Goal: Task Accomplishment & Management: Use online tool/utility

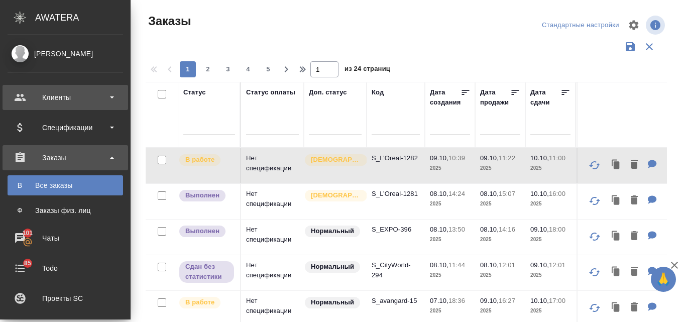
click at [73, 101] on div "Клиенты" at bounding box center [66, 97] width 116 height 15
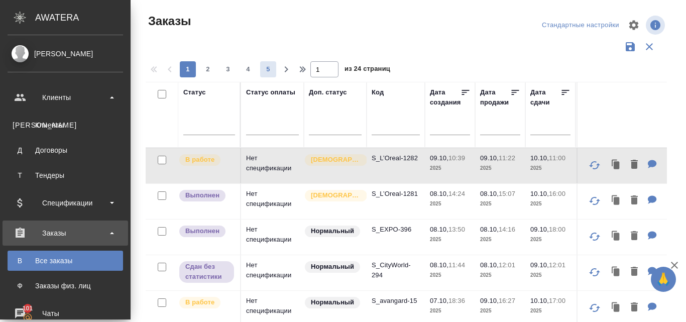
click at [73, 126] on div "Клиенты" at bounding box center [66, 125] width 106 height 10
select select "RU"
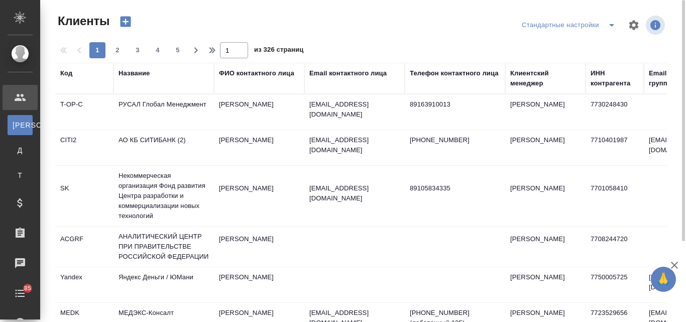
click at [128, 71] on div "Название" at bounding box center [134, 73] width 31 height 10
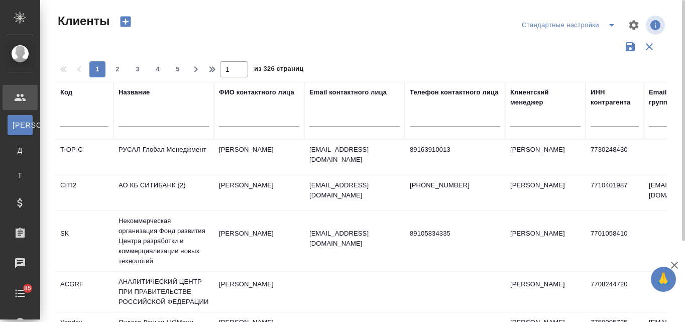
click at [133, 110] on div at bounding box center [164, 121] width 90 height 25
click at [356, 117] on input "text" at bounding box center [355, 120] width 90 height 13
paste input "@premier-pharma.ru"
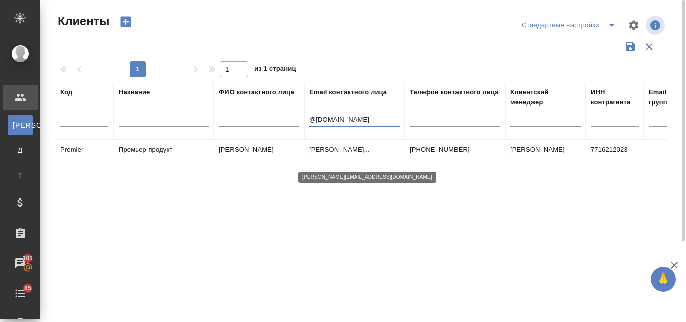
type input "@premier-pharma.ru"
click at [340, 149] on p "anastasiya.andrusishina@premier-pharm..." at bounding box center [355, 150] width 90 height 10
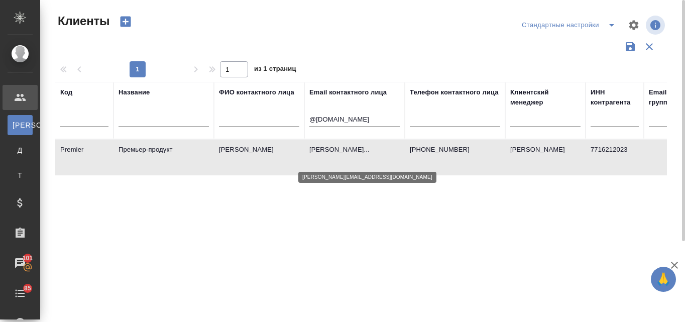
click at [340, 149] on p "anastasiya.andrusishina@premier-pharm..." at bounding box center [355, 150] width 90 height 10
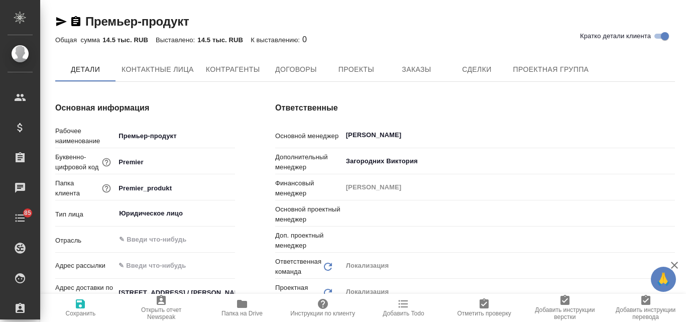
type textarea "x"
type input "[PERSON_NAME]"
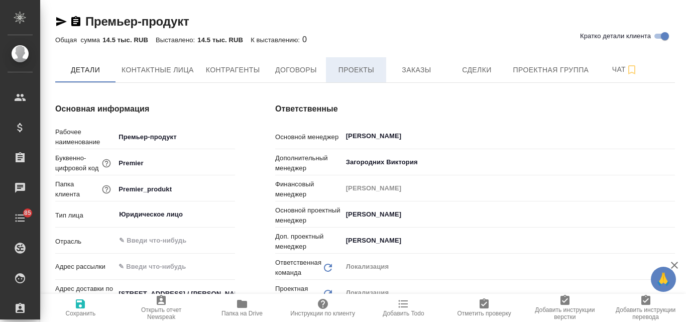
type textarea "x"
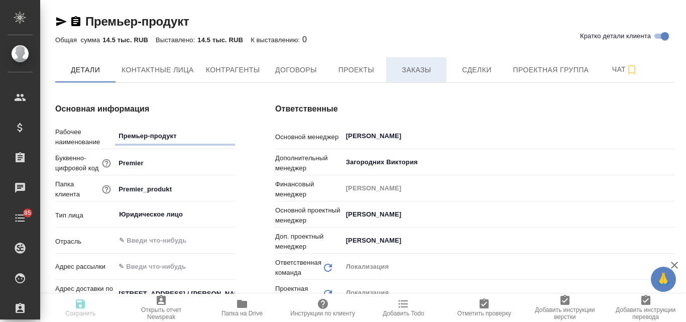
type textarea "x"
click at [420, 72] on span "Заказы" at bounding box center [416, 70] width 48 height 13
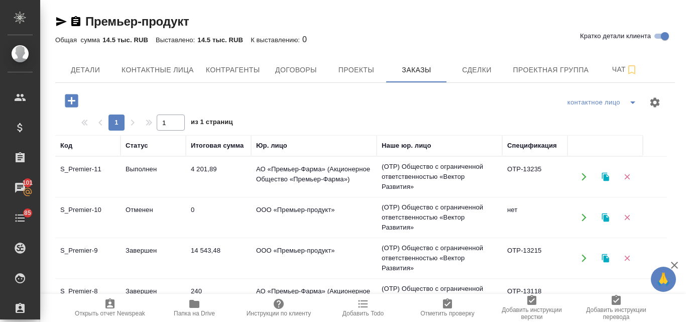
click at [610, 180] on icon "button" at bounding box center [606, 176] width 9 height 9
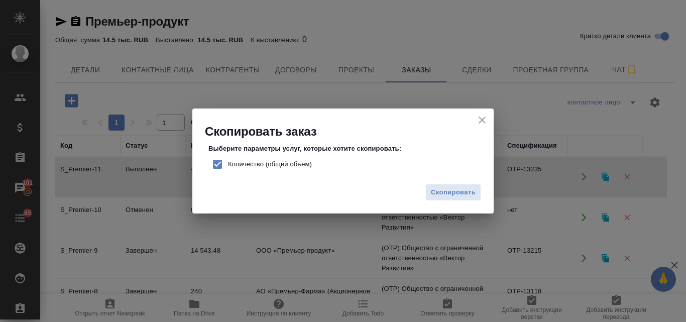
click at [221, 163] on input "Количество (общий объем)" at bounding box center [217, 164] width 21 height 21
checkbox input "false"
click at [439, 194] on span "Скопировать" at bounding box center [453, 193] width 45 height 12
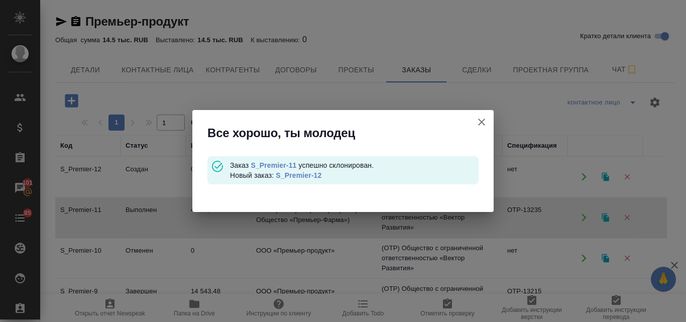
click at [309, 177] on link "S_Premier-12" at bounding box center [299, 175] width 46 height 8
click at [479, 123] on icon "button" at bounding box center [482, 122] width 12 height 12
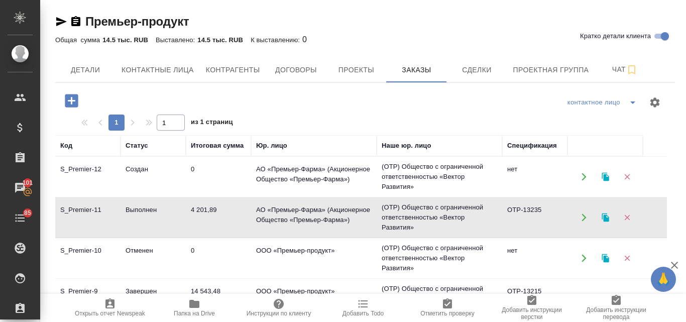
click at [312, 203] on td "АО «Премьер-Фарма» (Акционерное Общество «Премьер-Фарма»)" at bounding box center [314, 217] width 126 height 35
click at [363, 74] on span "Проекты" at bounding box center [356, 70] width 48 height 13
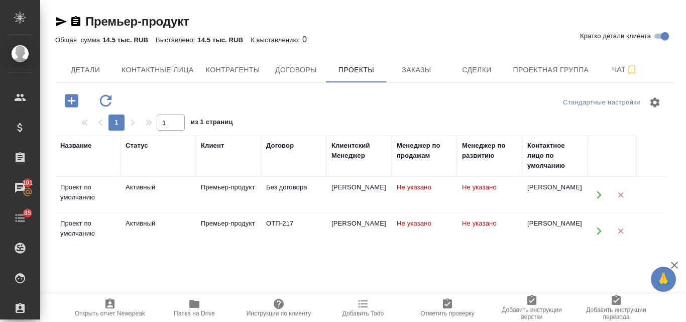
click at [252, 191] on div "Премьер-продукт" at bounding box center [228, 187] width 55 height 10
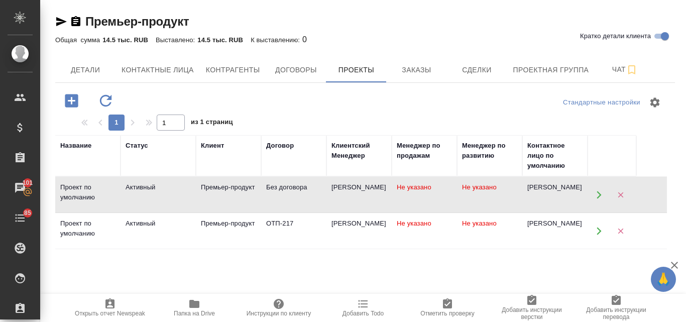
click at [274, 219] on div "ОТП-217" at bounding box center [293, 224] width 55 height 10
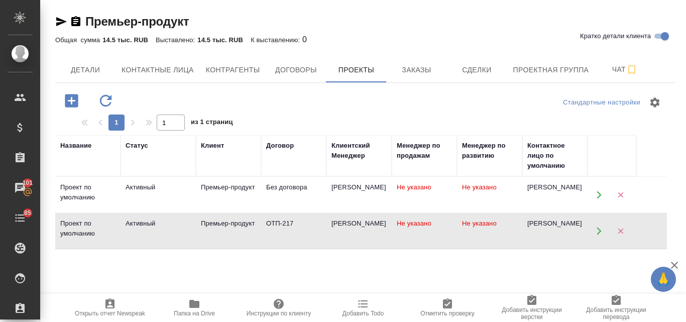
click at [275, 219] on div "ОТП-217" at bounding box center [293, 224] width 55 height 10
click at [89, 67] on span "Детали" at bounding box center [85, 70] width 48 height 13
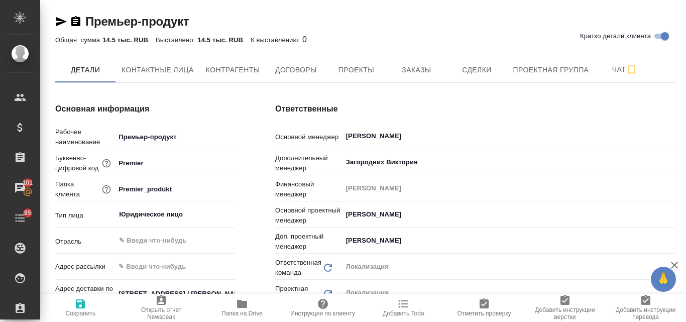
type textarea "x"
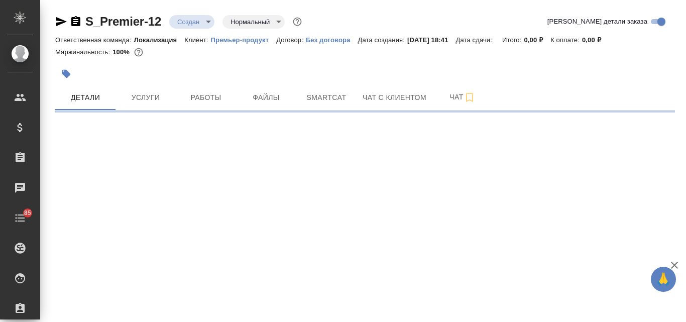
select select "RU"
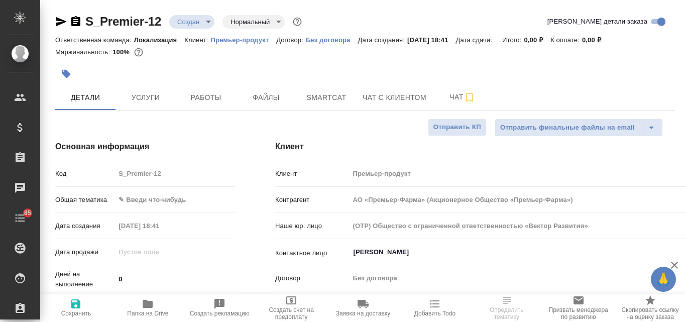
type input "АО «Премьер-Фарма» (Акционерное Общество «Премьер-Фарма»)"
type textarea "x"
type input "АО «Премьер-Фарма» (Акционерное Общество «Премьер-Фарма»)"
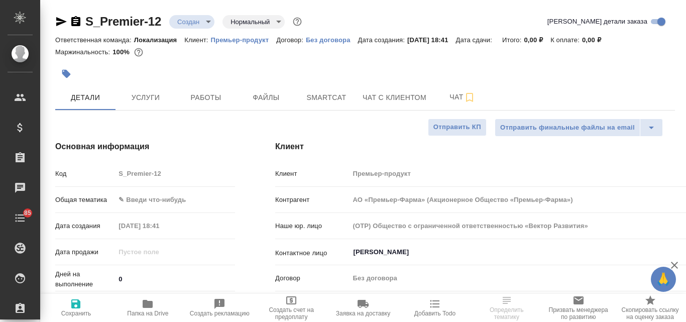
type textarea "x"
click at [265, 101] on span "Файлы" at bounding box center [266, 97] width 48 height 13
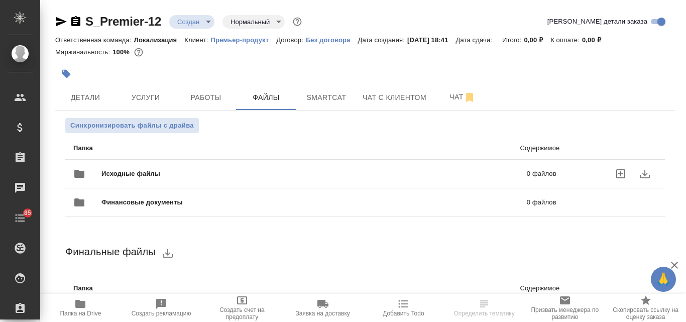
click at [166, 175] on span "Исходные файлы" at bounding box center [223, 174] width 242 height 10
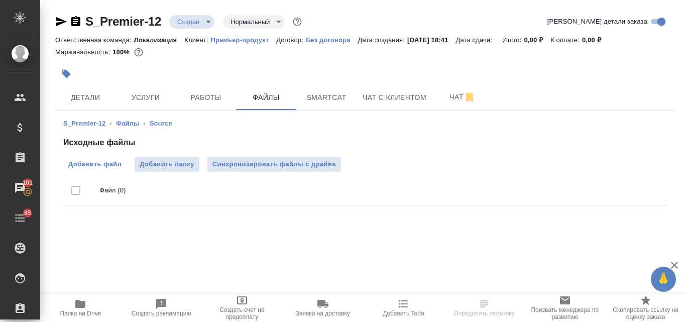
click at [103, 164] on span "Добавить файл" at bounding box center [94, 164] width 53 height 10
click at [0, 0] on input "Добавить файл" at bounding box center [0, 0] width 0 height 0
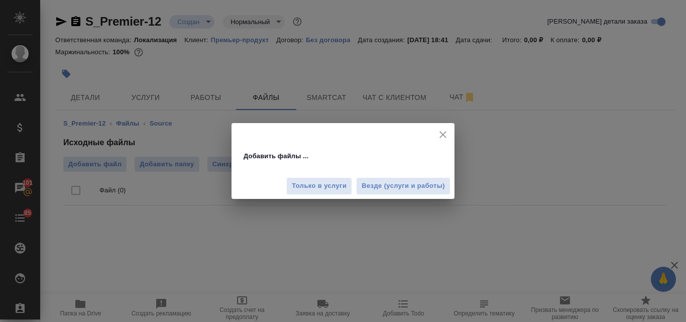
click at [390, 174] on div "Только в услуги Везде (услуги и работы)" at bounding box center [343, 182] width 223 height 34
click at [392, 184] on span "Везде (услуги и работы)" at bounding box center [403, 186] width 83 height 12
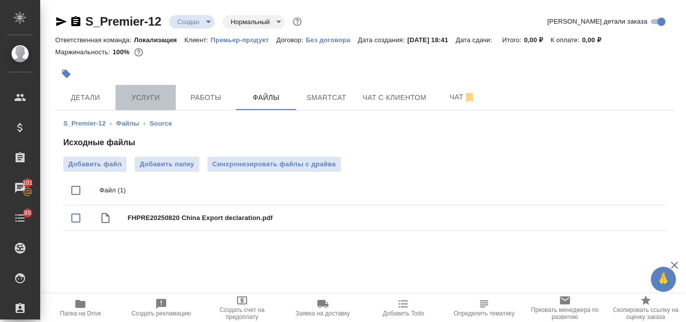
click at [148, 100] on span "Услуги" at bounding box center [146, 97] width 48 height 13
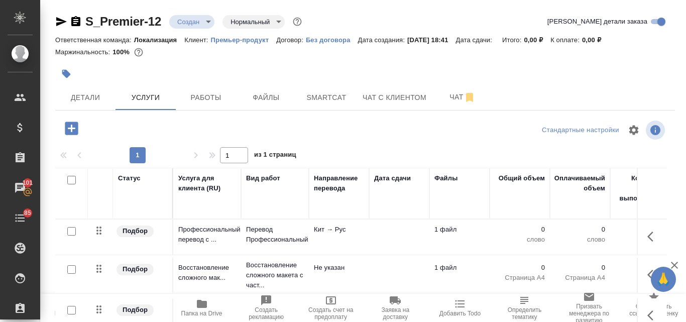
click at [206, 23] on body "🙏 .cls-1 fill:#fff; AWATERA Valyaeva Anna Клиенты Спецификации Заказы 101 Чаты …" at bounding box center [343, 161] width 686 height 322
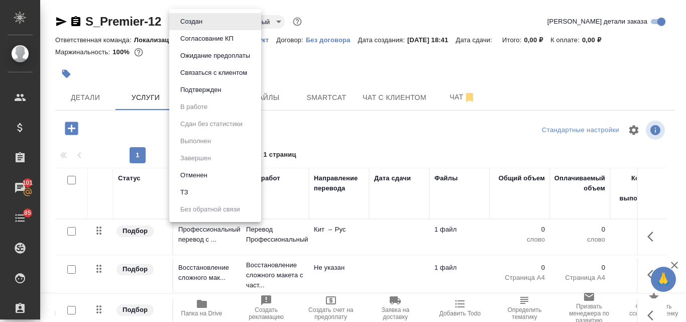
click at [190, 192] on button "ТЗ" at bounding box center [184, 192] width 14 height 11
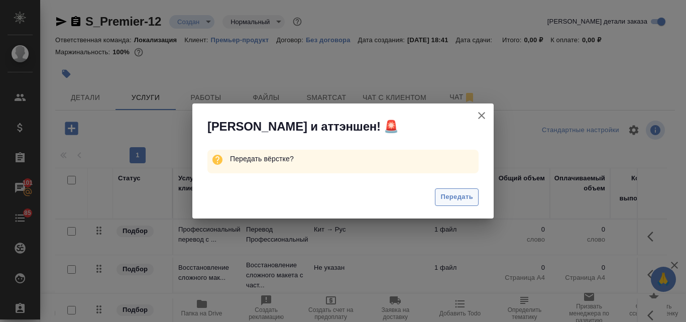
click at [443, 198] on span "Передать" at bounding box center [457, 197] width 33 height 12
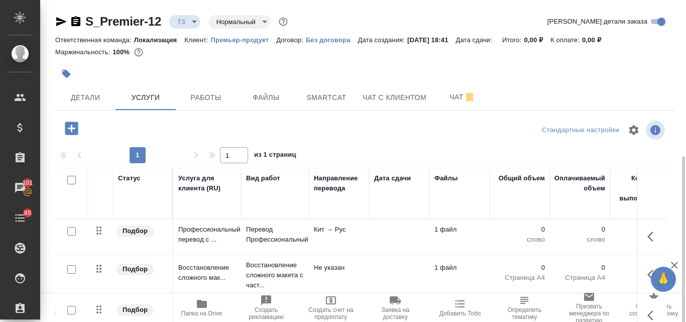
scroll to position [87, 0]
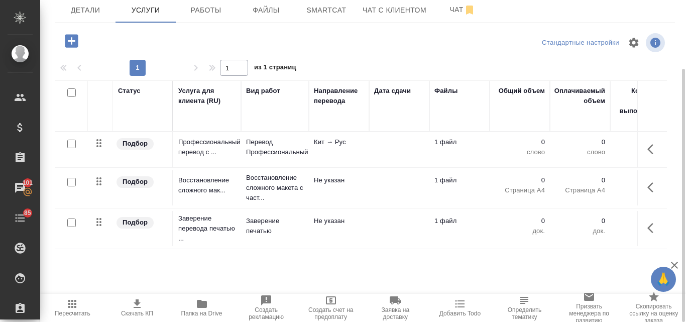
click at [72, 145] on input "checkbox" at bounding box center [71, 144] width 9 height 9
checkbox input "true"
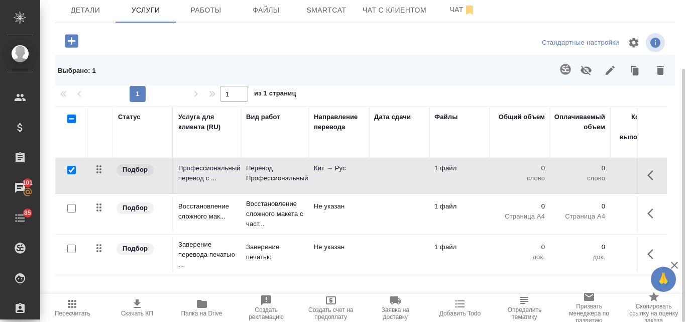
click at [584, 67] on icon "button" at bounding box center [586, 70] width 12 height 12
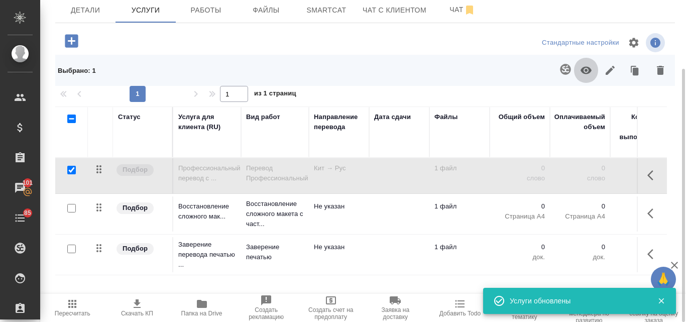
click at [588, 72] on icon "button" at bounding box center [586, 71] width 11 height 8
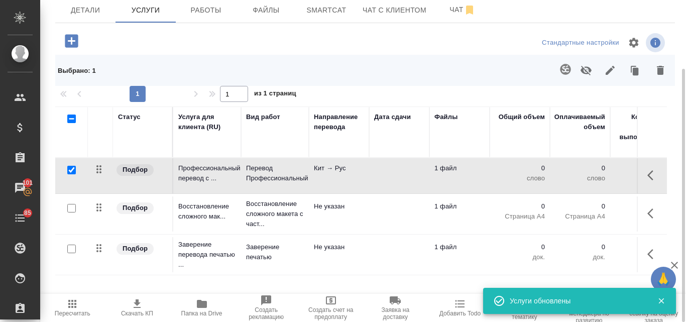
click at [566, 68] on icon "button" at bounding box center [566, 69] width 12 height 12
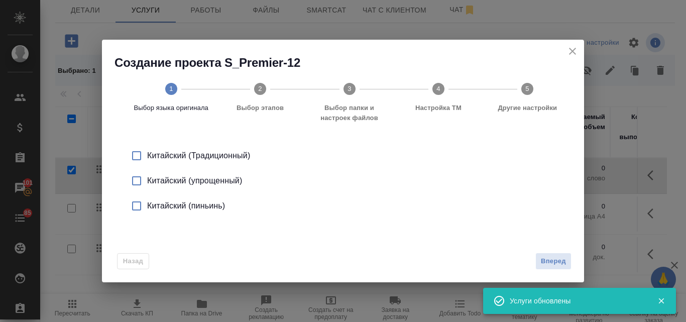
click at [140, 183] on input "checkbox" at bounding box center [136, 180] width 21 height 21
click at [556, 257] on span "Вперед" at bounding box center [553, 262] width 25 height 12
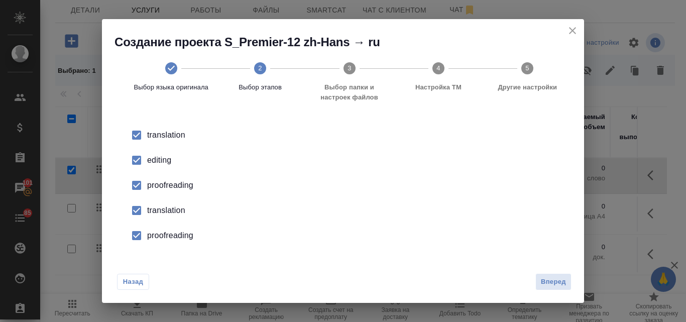
click at [151, 162] on div "editing" at bounding box center [353, 160] width 413 height 12
click at [156, 180] on div "proofreading" at bounding box center [353, 185] width 413 height 12
click at [157, 207] on div "translation" at bounding box center [353, 211] width 413 height 12
click at [161, 232] on div "proofreading" at bounding box center [353, 236] width 413 height 12
click at [564, 282] on span "Вперед" at bounding box center [553, 282] width 25 height 12
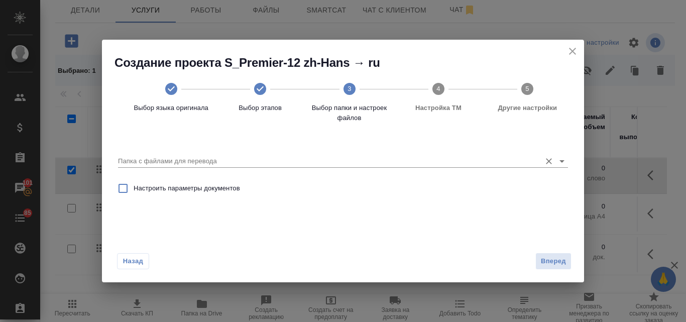
click at [234, 160] on input "Папка с файлами для перевода" at bounding box center [327, 161] width 418 height 12
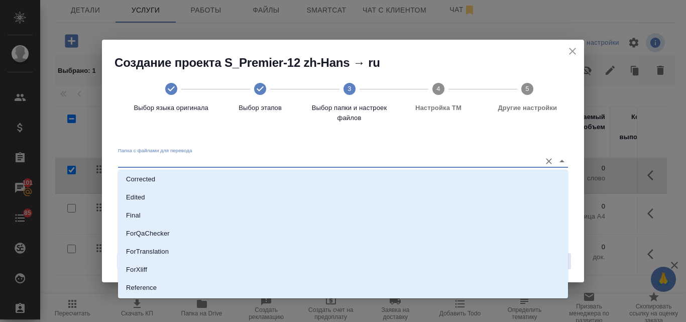
scroll to position [101, 0]
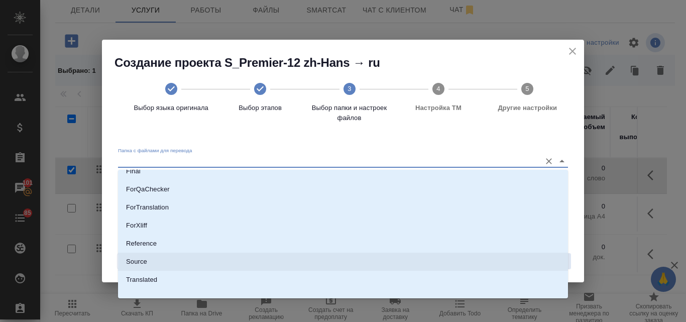
click at [155, 262] on li "Source" at bounding box center [343, 262] width 450 height 18
type input "Source"
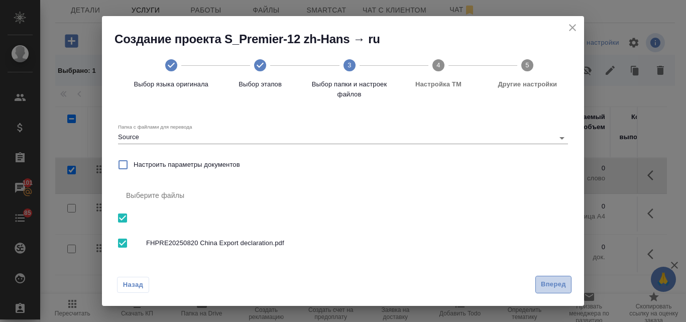
click at [542, 283] on span "Вперед" at bounding box center [553, 285] width 25 height 12
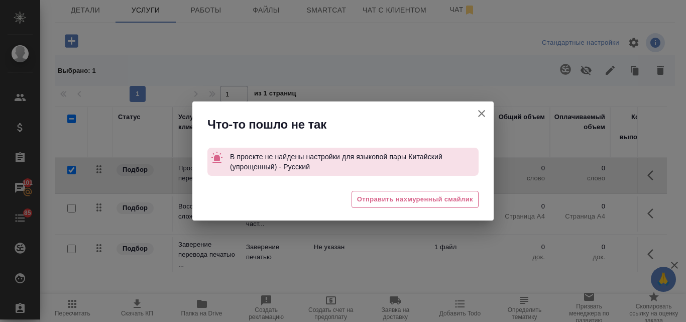
click at [480, 116] on icon "button" at bounding box center [481, 113] width 7 height 7
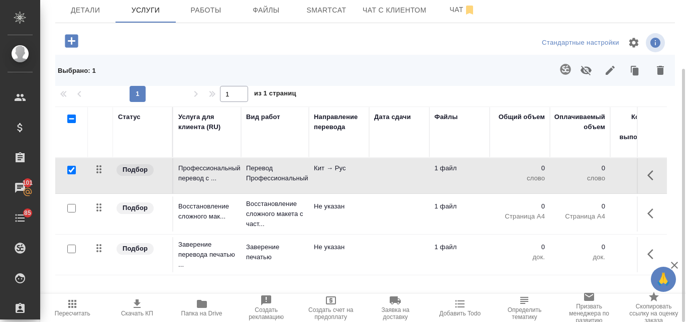
click at [566, 72] on icon "button" at bounding box center [565, 69] width 11 height 11
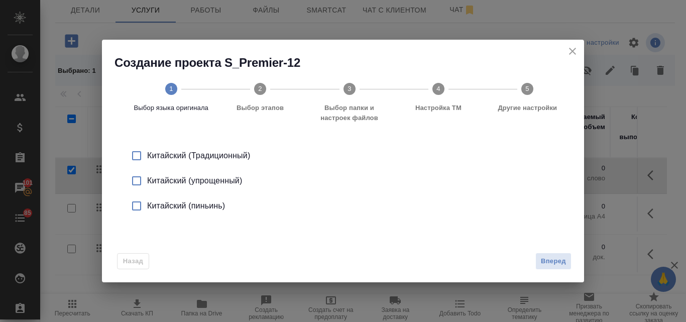
click at [138, 182] on input "checkbox" at bounding box center [136, 180] width 21 height 21
click at [546, 264] on span "Вперед" at bounding box center [553, 262] width 25 height 12
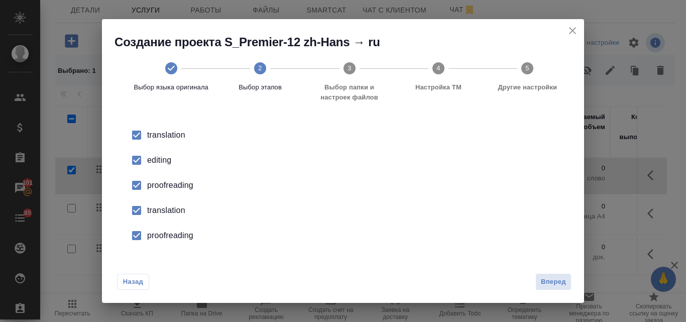
click at [162, 163] on div "editing" at bounding box center [353, 160] width 413 height 12
click at [159, 190] on div "proofreading" at bounding box center [353, 185] width 413 height 12
click at [161, 210] on div "translation" at bounding box center [353, 211] width 413 height 12
click at [164, 237] on div "proofreading" at bounding box center [353, 236] width 413 height 12
click at [565, 278] on span "Вперед" at bounding box center [553, 282] width 25 height 12
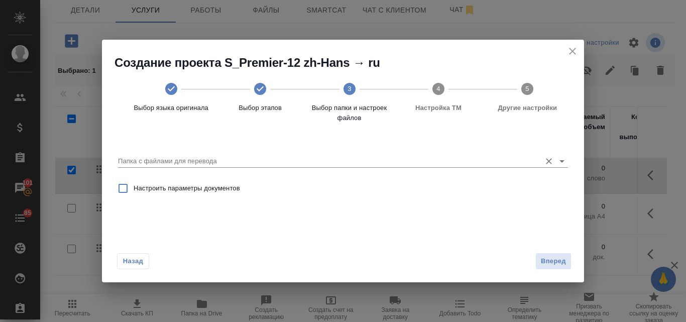
click at [179, 159] on input "Папка с файлами для перевода" at bounding box center [327, 161] width 418 height 12
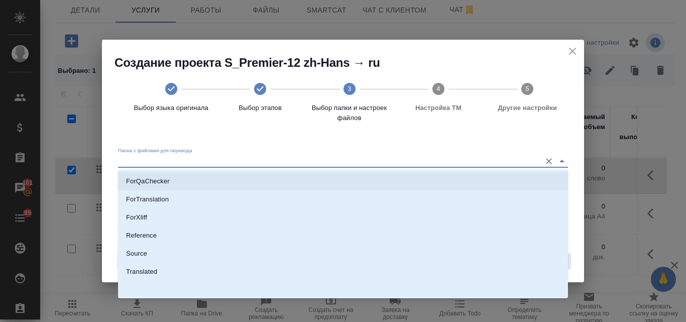
scroll to position [110, 0]
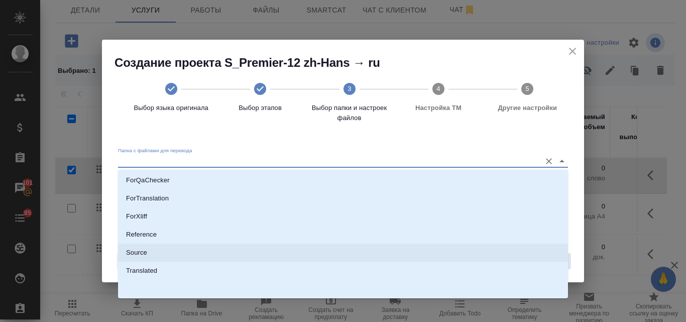
click at [156, 251] on li "Source" at bounding box center [343, 253] width 450 height 18
type input "Source"
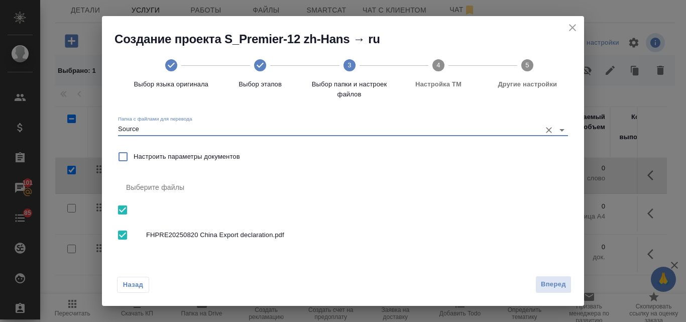
scroll to position [11, 0]
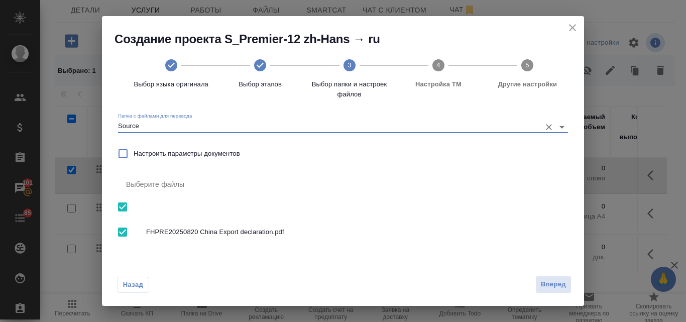
click at [552, 287] on span "Вперед" at bounding box center [553, 285] width 25 height 12
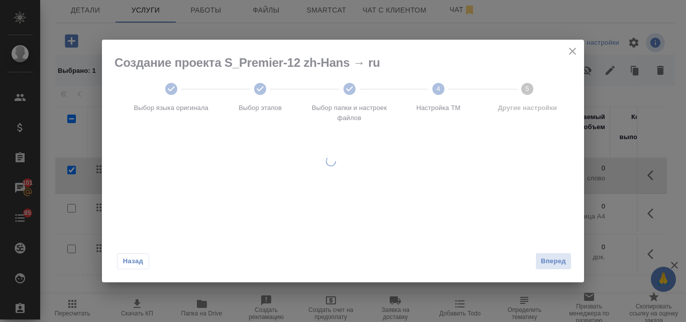
scroll to position [0, 0]
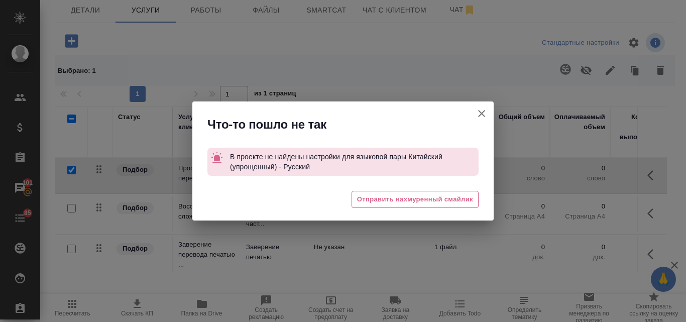
click at [481, 114] on icon "button" at bounding box center [481, 113] width 7 height 7
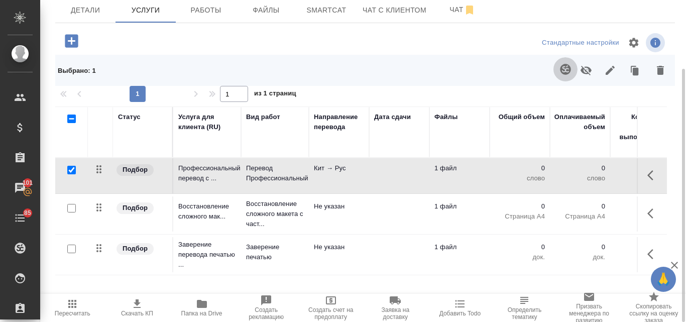
click at [566, 70] on icon "button" at bounding box center [566, 69] width 12 height 12
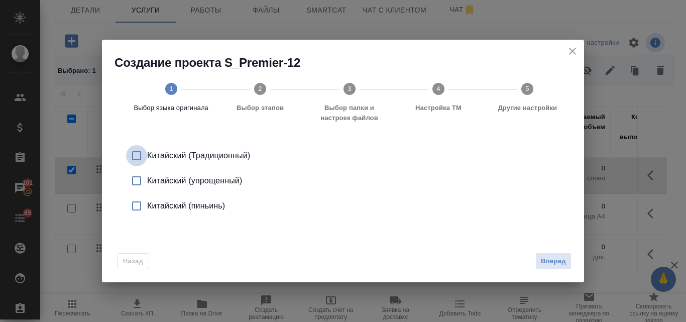
click at [136, 155] on input "checkbox" at bounding box center [136, 155] width 21 height 21
click at [137, 183] on input "checkbox" at bounding box center [136, 180] width 21 height 21
click at [136, 155] on input "checkbox" at bounding box center [136, 155] width 21 height 21
click at [558, 262] on span "Вперед" at bounding box center [553, 262] width 25 height 12
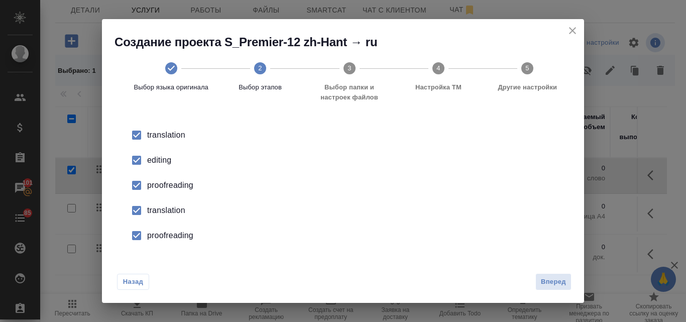
click at [160, 158] on div "editing" at bounding box center [353, 160] width 413 height 12
click at [159, 183] on div "proofreading" at bounding box center [353, 185] width 413 height 12
click at [168, 212] on div "translation" at bounding box center [353, 211] width 413 height 12
click at [170, 236] on div "proofreading" at bounding box center [353, 236] width 413 height 12
click at [550, 277] on span "Вперед" at bounding box center [553, 282] width 25 height 12
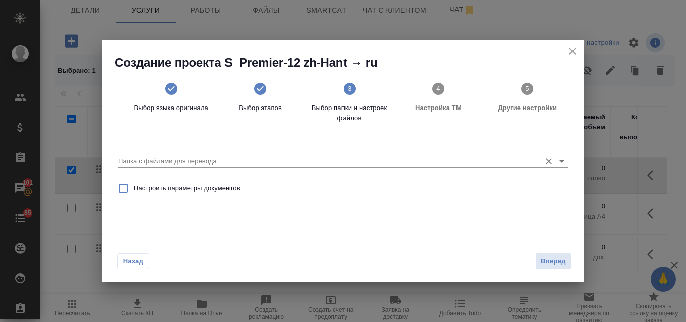
click at [181, 163] on input "Папка с файлами для перевода" at bounding box center [327, 161] width 418 height 12
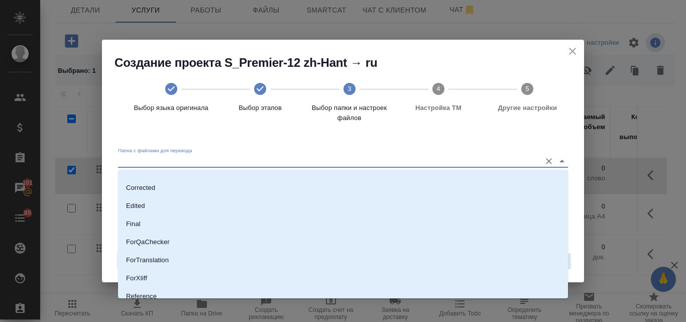
scroll to position [101, 0]
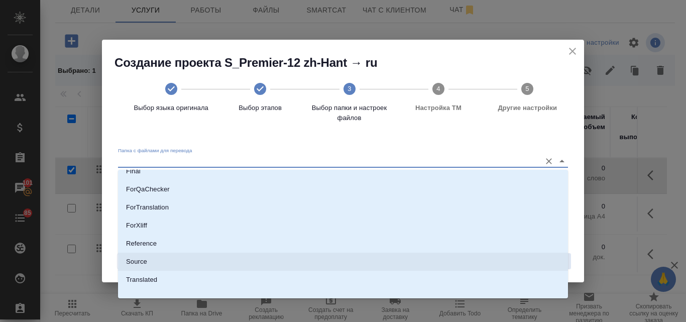
click at [154, 260] on li "Source" at bounding box center [343, 262] width 450 height 18
type input "Source"
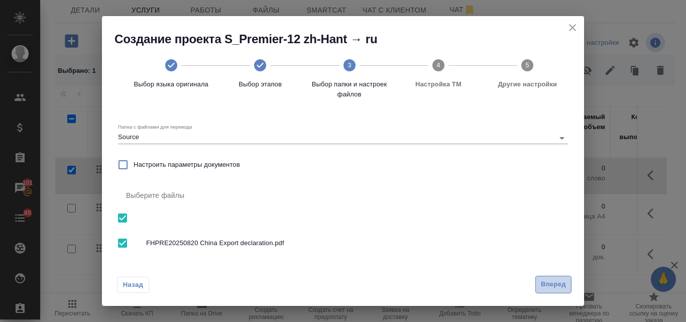
click at [552, 285] on span "Вперед" at bounding box center [553, 285] width 25 height 12
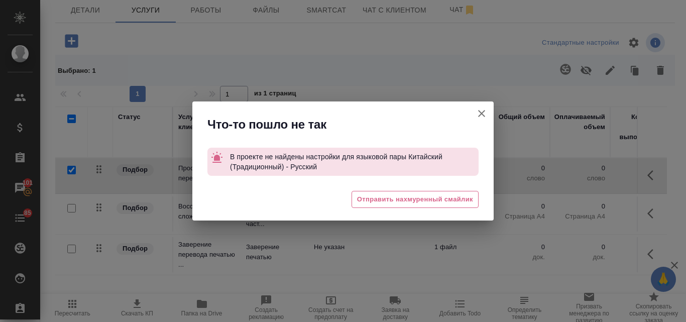
click at [479, 109] on icon "button" at bounding box center [482, 114] width 12 height 12
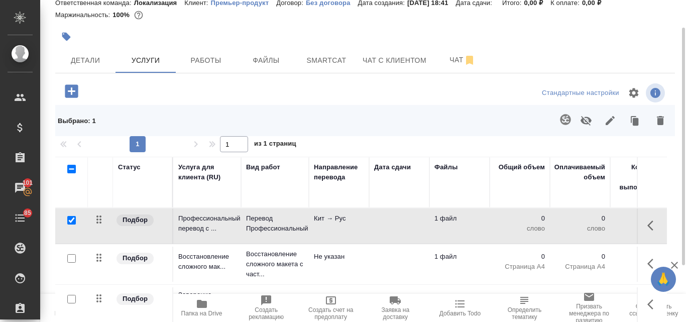
scroll to position [0, 0]
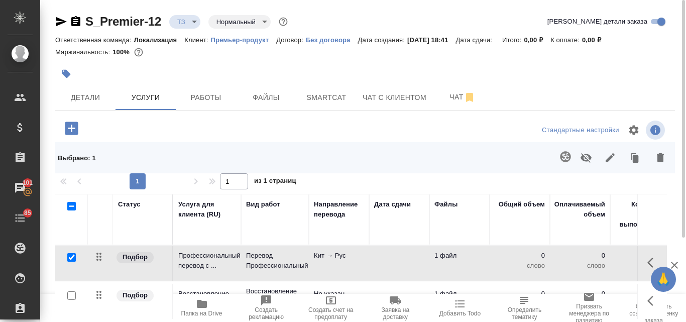
click at [241, 43] on p "Премьер-продукт" at bounding box center [244, 40] width 66 height 8
click at [84, 90] on button "Детали" at bounding box center [85, 97] width 60 height 25
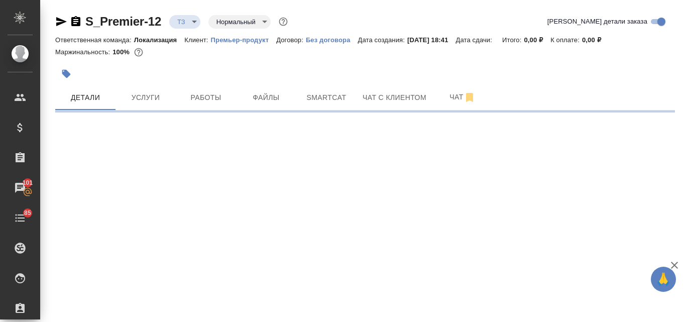
select select "RU"
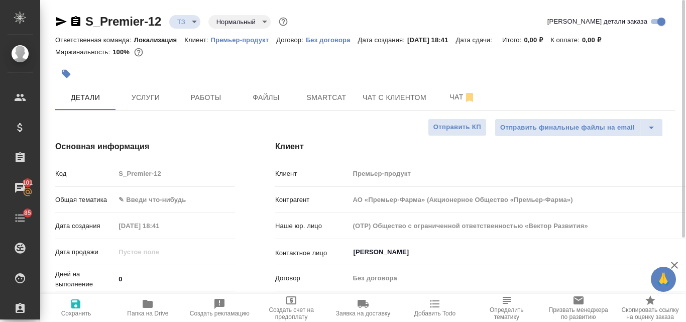
type textarea "x"
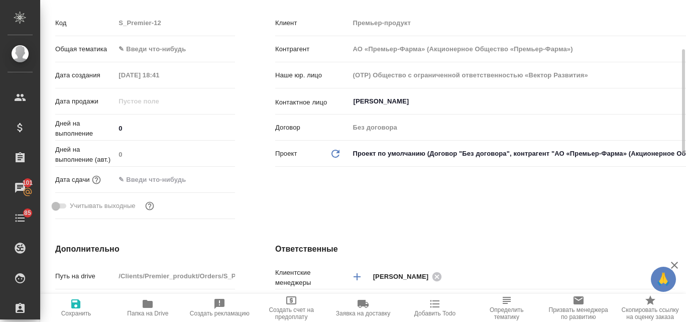
click at [335, 151] on icon "Обновить данные" at bounding box center [336, 154] width 12 height 12
type input "АО «Премьер-Фарма» (Акционерное Общество «Премьер-Фарма»)"
type textarea "x"
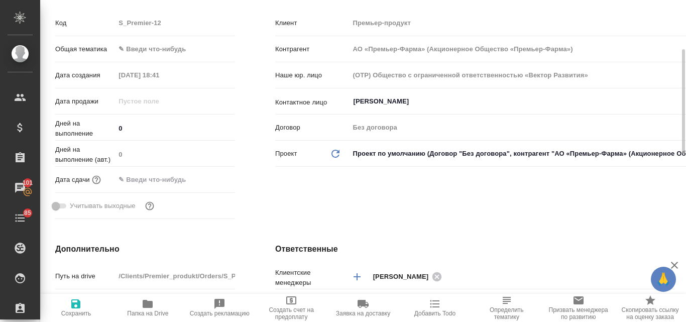
type input "АО «Премьер-Фарма» (Акционерное Общество «Премьер-Фарма»)"
type textarea "x"
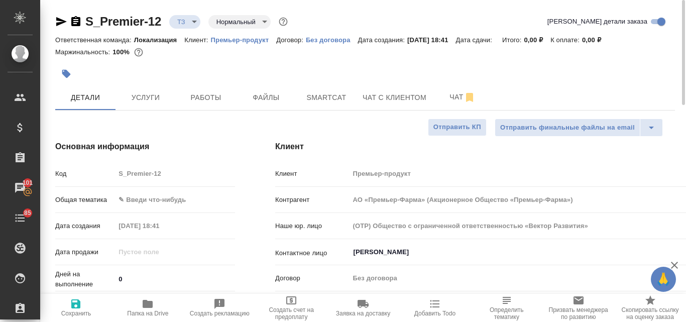
type input "АО «Премьер-Фарма» (Акционерное Общество «Премьер-Фарма»)"
type textarea "x"
type input "АО «Премьер-Фарма» (Акционерное Общество «Премьер-Фарма»)"
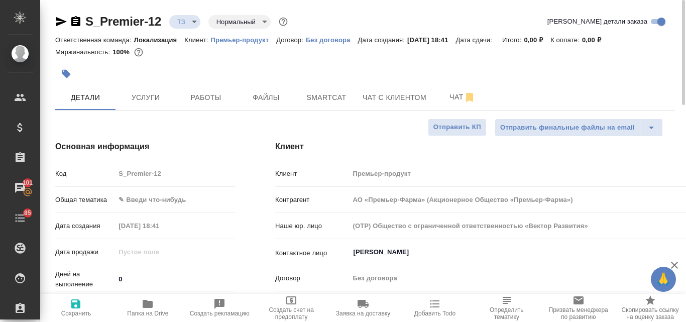
type textarea "x"
type input "АО «Премьер-Фарма» (Акционерное Общество «Премьер-Фарма»)"
type textarea "x"
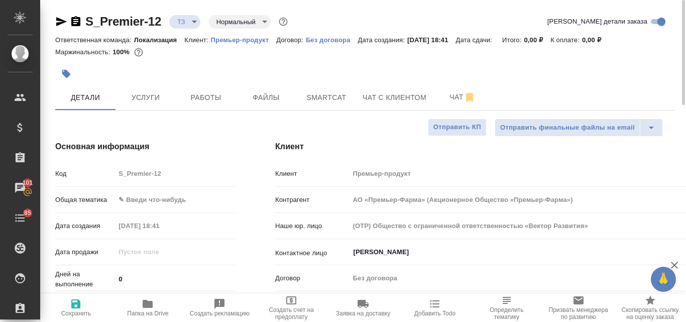
type textarea "x"
type input "АО «Премьер-Фарма» (Акционерное Общество «Премьер-Фарма»)"
type textarea "x"
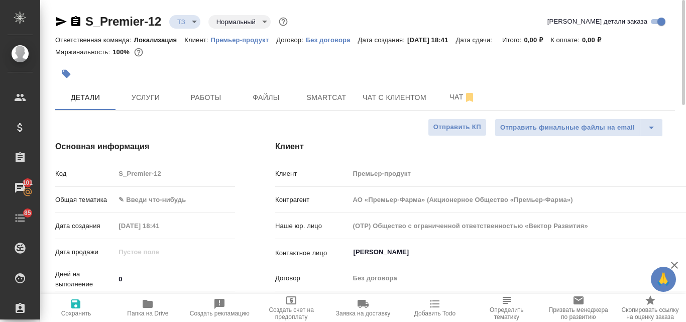
type textarea "x"
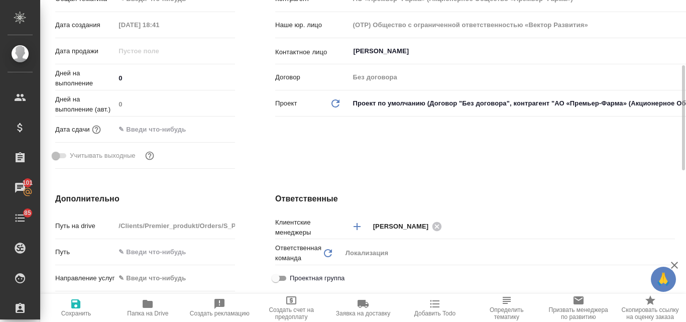
click at [337, 103] on icon "Обновить данные" at bounding box center [336, 103] width 12 height 12
type input "АО «Премьер-Фарма» (Акционерное Общество «Премьер-Фарма»)"
type textarea "x"
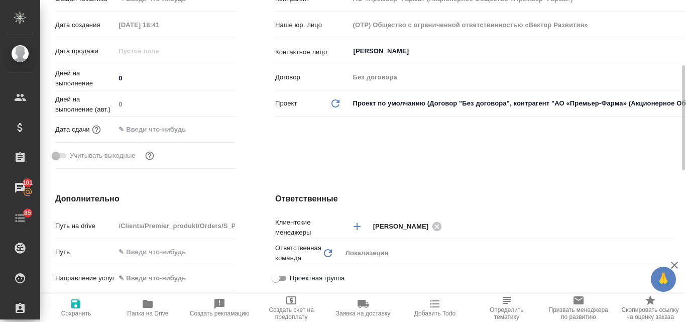
type input "АО «Премьер-Фарма» (Акционерное Общество «Премьер-Фарма»)"
type textarea "x"
click at [336, 103] on icon "Обновить данные" at bounding box center [336, 103] width 12 height 12
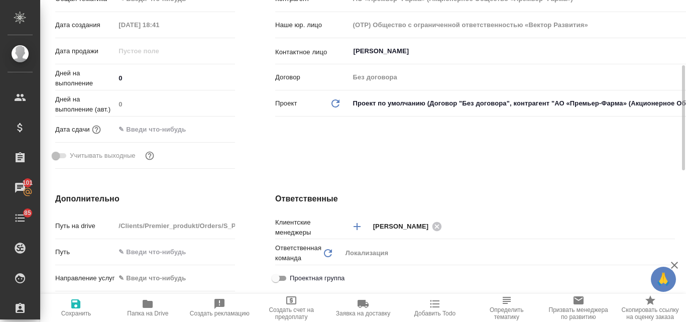
type input "АО «Премьер-Фарма» (Акционерное Общество «Премьер-Фарма»)"
type textarea "x"
type input "АО «Премьер-Фарма» (Акционерное Общество «Премьер-Фарма»)"
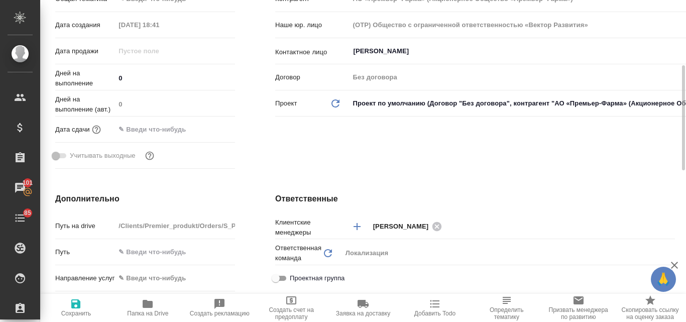
type textarea "x"
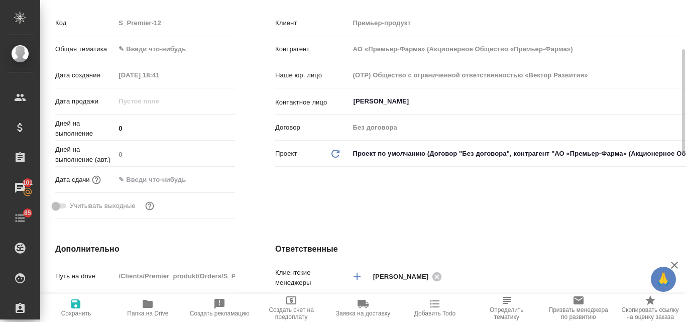
click at [332, 153] on icon at bounding box center [336, 154] width 8 height 8
type input "АО «Премьер-Фарма» (Акционерное Общество «Премьер-Фарма»)"
type textarea "x"
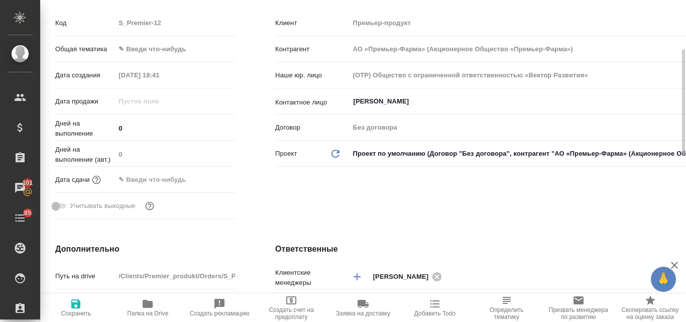
type input "АО «Премьер-Фарма» (Акционерное Общество «Премьер-Фарма»)"
type textarea "x"
click at [334, 153] on icon "Обновить данные" at bounding box center [336, 154] width 12 height 12
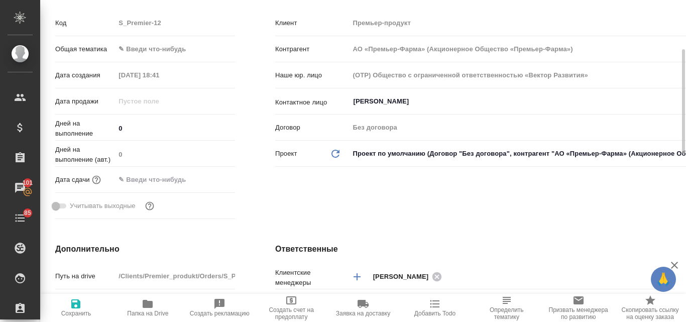
type input "АО «Премьер-Фарма» (Акционерное Общество «Премьер-Фарма»)"
type textarea "x"
type input "АО «Премьер-Фарма» (Акционерное Общество «Премьер-Фарма»)"
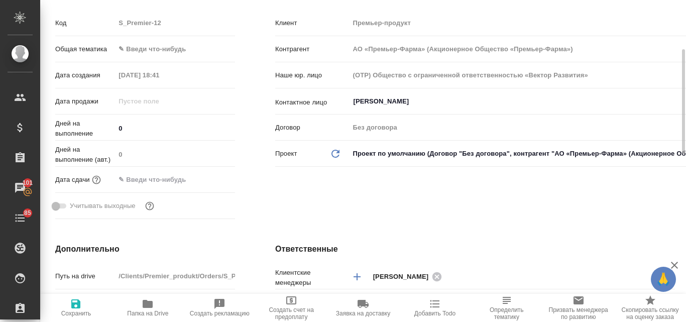
type textarea "x"
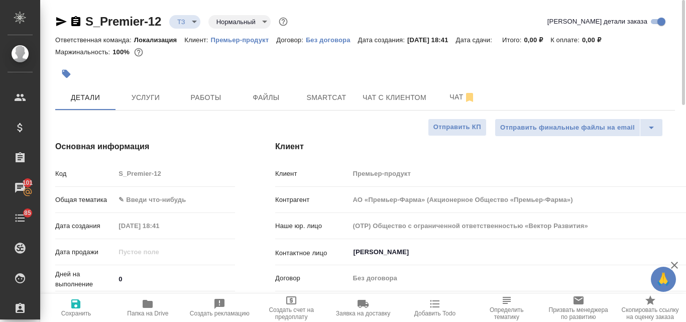
click at [330, 40] on p "Без договора" at bounding box center [332, 40] width 52 height 8
type input "АО «Премьер-Фарма» (Акционерное Общество «Премьер-Фарма»)"
type textarea "x"
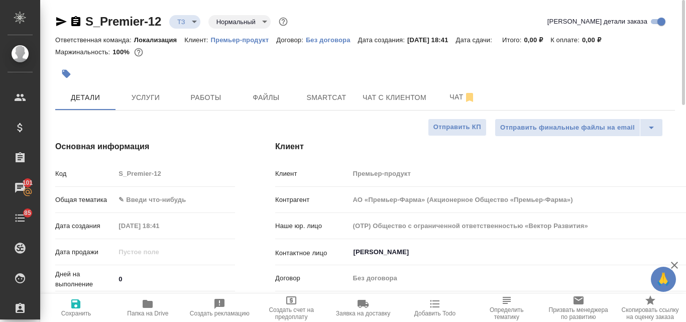
type input "АО «Премьер-Фарма» (Акционерное Общество «Премьер-Фарма»)"
type textarea "x"
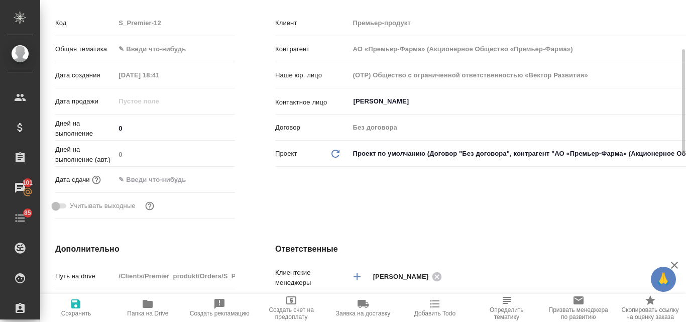
click at [334, 151] on icon "Обновить данные" at bounding box center [336, 154] width 12 height 12
type input "АО «Премьер-Фарма» (Акционерное Общество «Премьер-Фарма»)"
type textarea "x"
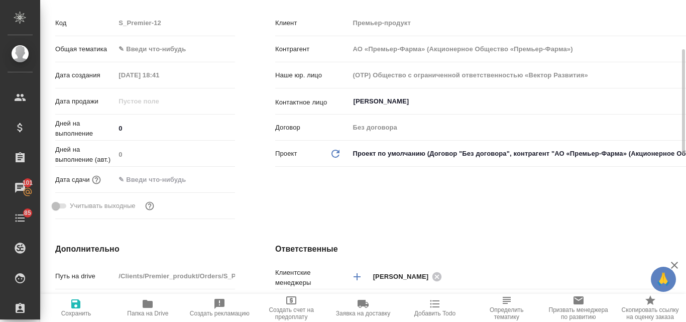
type input "АО «Премьер-Фарма» (Акционерное Общество «Премьер-Фарма»)"
type textarea "x"
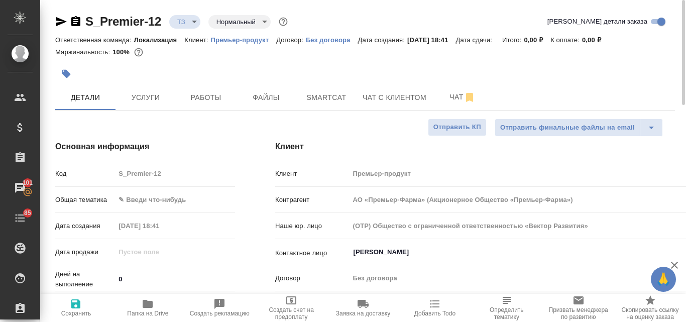
scroll to position [101, 0]
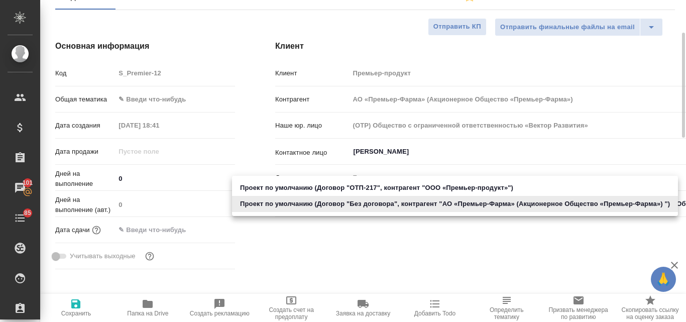
click at [393, 202] on body "🙏 .cls-1 fill:#fff; AWATERA Valyaeva Anna Клиенты Спецификации Заказы 101 Чаты …" at bounding box center [343, 161] width 686 height 322
click at [314, 187] on li "Проект по умолчанию (Договор "ОТП-217", контрагент "ООО «Премьер-продукт»")" at bounding box center [455, 188] width 446 height 16
type input "АО «Премьер-Фарма» (Акционерное Общество «Премьер-Фарма»)"
type input "5f70ee90c96a7668aa9184d3"
type textarea "x"
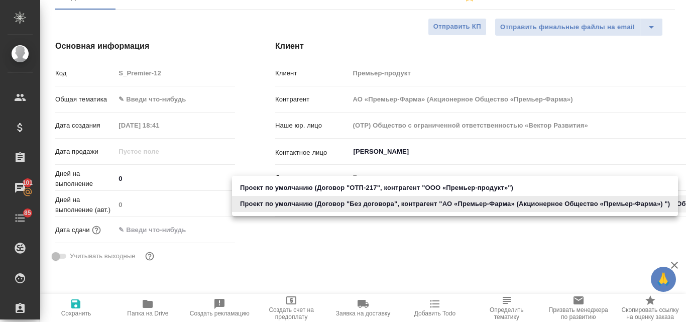
type textarea "x"
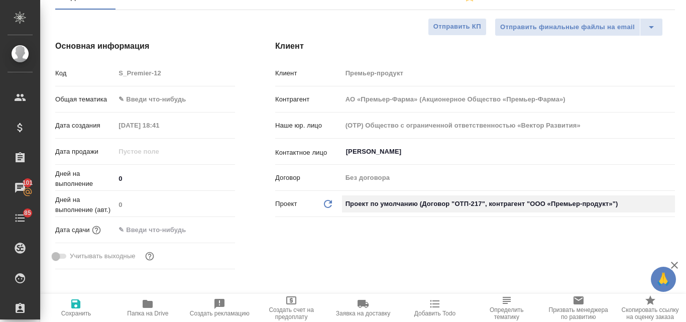
type input "ООО «Премьер-продукт»"
type input "ОТП-217"
type textarea "x"
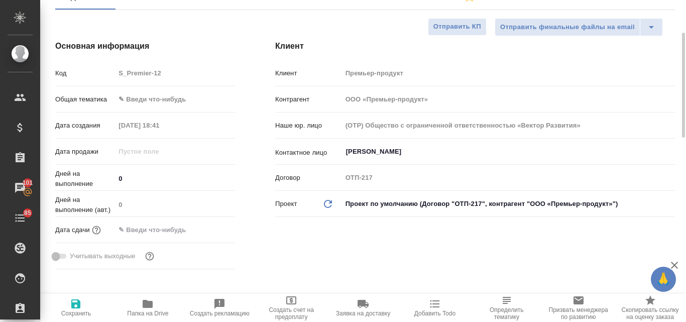
click at [74, 307] on icon "button" at bounding box center [75, 304] width 9 height 9
type textarea "x"
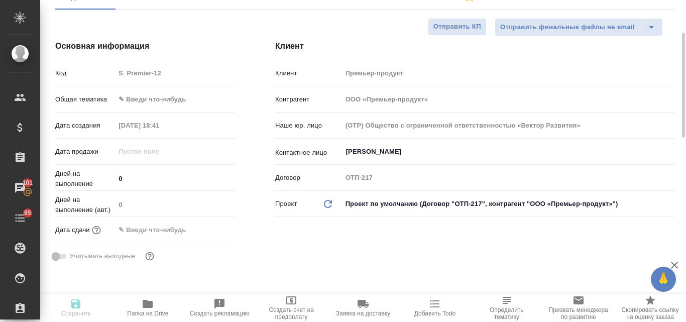
type textarea "x"
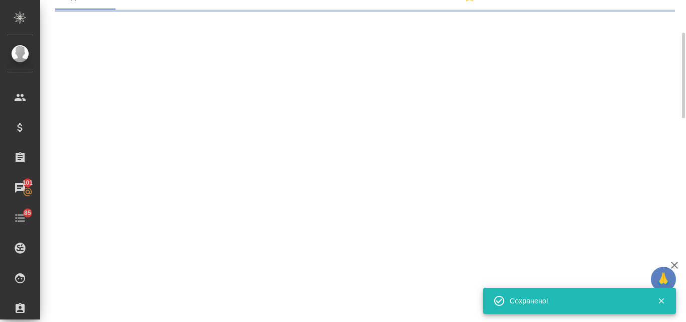
select select "RU"
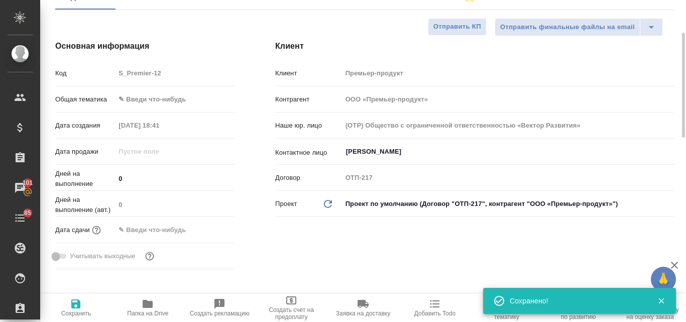
type textarea "x"
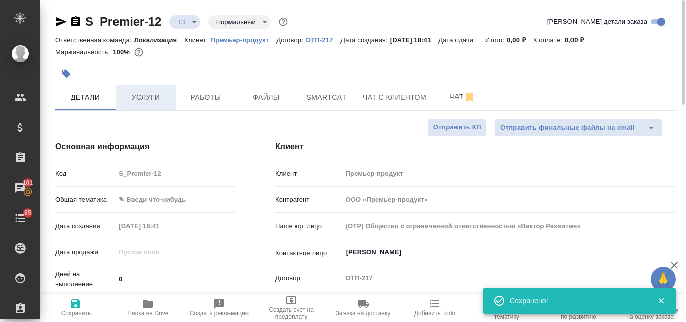
click at [140, 106] on button "Услуги" at bounding box center [146, 97] width 60 height 25
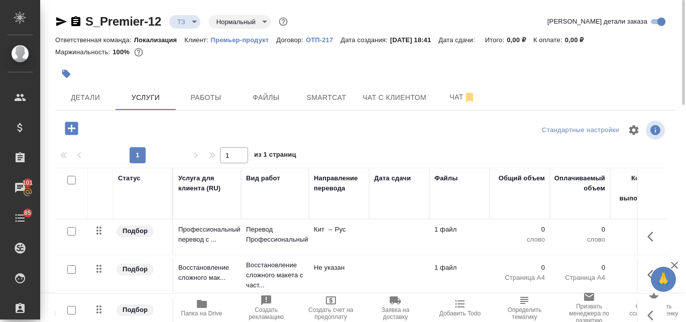
click at [70, 232] on input "checkbox" at bounding box center [71, 231] width 9 height 9
checkbox input "true"
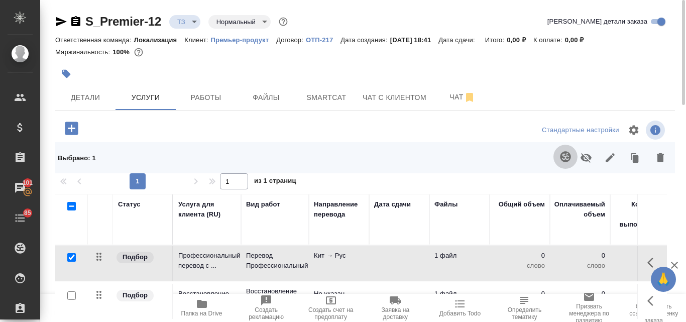
click at [564, 154] on icon "button" at bounding box center [566, 157] width 12 height 12
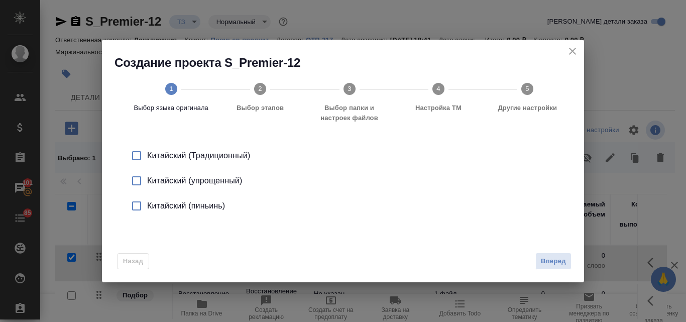
click at [138, 180] on input "checkbox" at bounding box center [136, 180] width 21 height 21
click at [552, 262] on span "Вперед" at bounding box center [553, 262] width 25 height 12
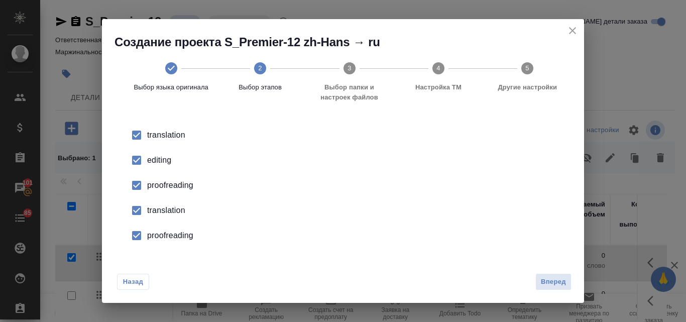
click at [166, 160] on div "editing" at bounding box center [353, 160] width 413 height 12
click at [167, 186] on div "proofreading" at bounding box center [353, 185] width 413 height 12
click at [167, 215] on div "translation" at bounding box center [353, 211] width 413 height 12
click at [167, 241] on div "proofreading" at bounding box center [353, 236] width 413 height 12
click at [543, 285] on span "Вперед" at bounding box center [553, 282] width 25 height 12
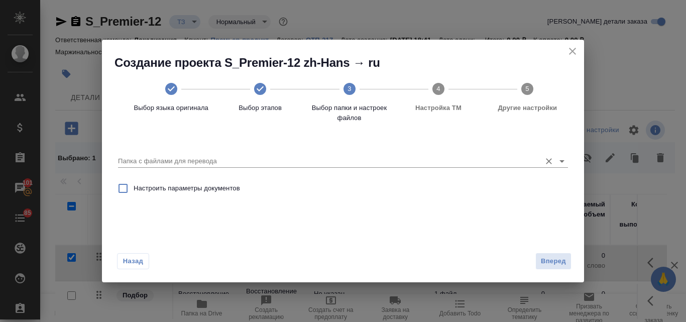
click at [203, 163] on input "Папка с файлами для перевода" at bounding box center [327, 161] width 418 height 12
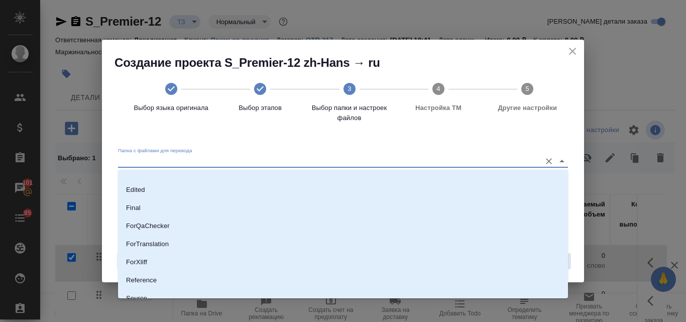
scroll to position [101, 0]
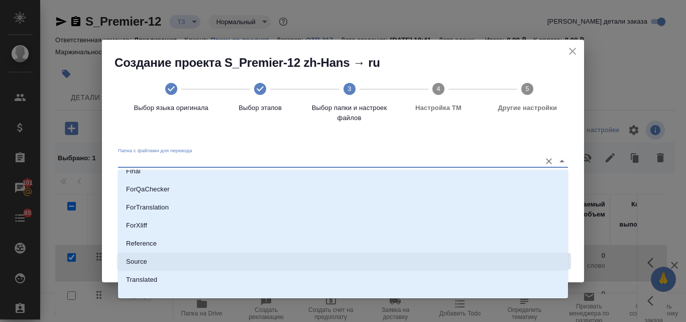
click at [178, 261] on li "Source" at bounding box center [343, 262] width 450 height 18
type input "Source"
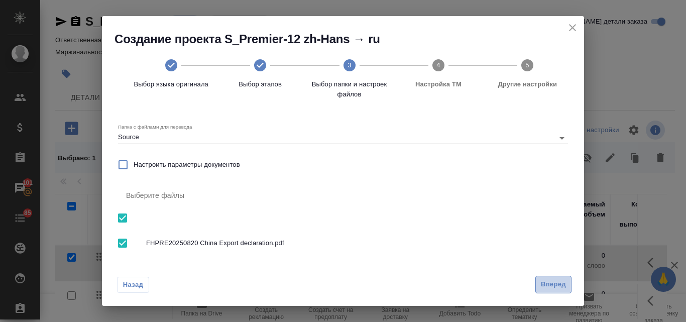
click at [556, 282] on span "Вперед" at bounding box center [553, 285] width 25 height 12
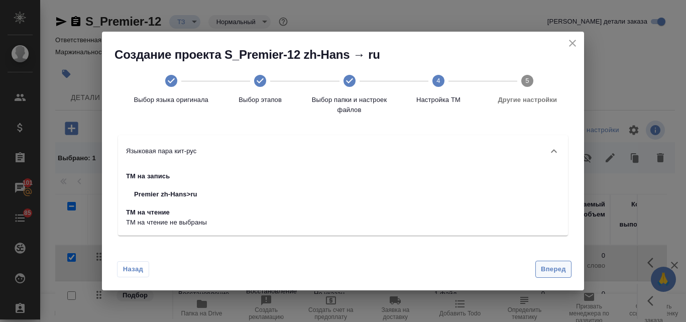
click at [550, 268] on span "Вперед" at bounding box center [553, 270] width 25 height 12
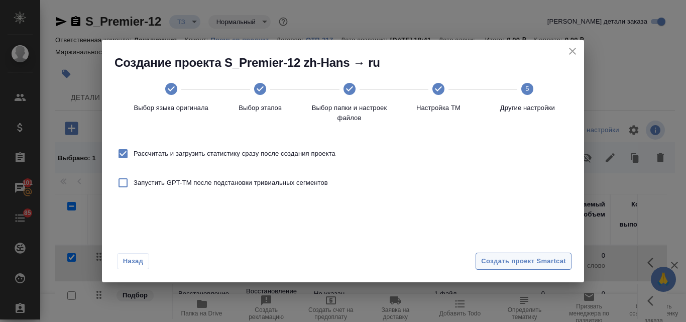
click at [542, 263] on span "Создать проект Smartcat" at bounding box center [523, 262] width 85 height 12
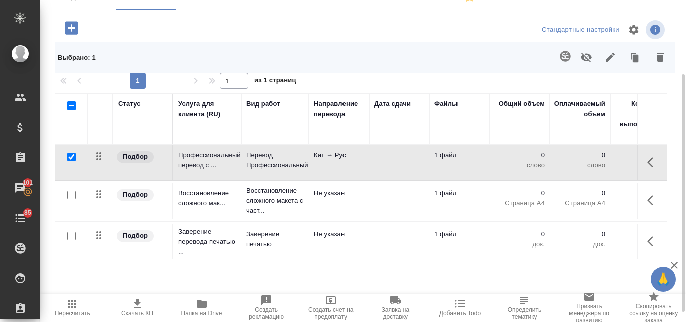
click at [240, 166] on td "Профессиональный перевод с ..." at bounding box center [207, 162] width 68 height 35
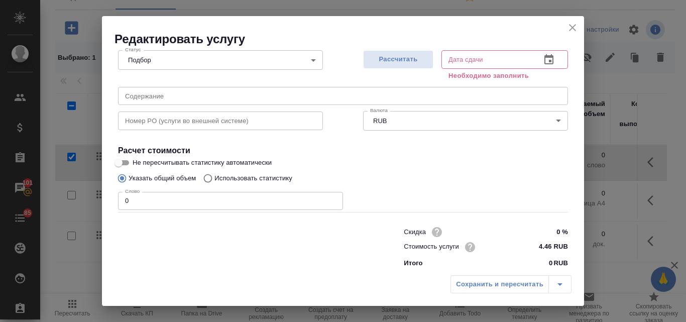
scroll to position [114, 0]
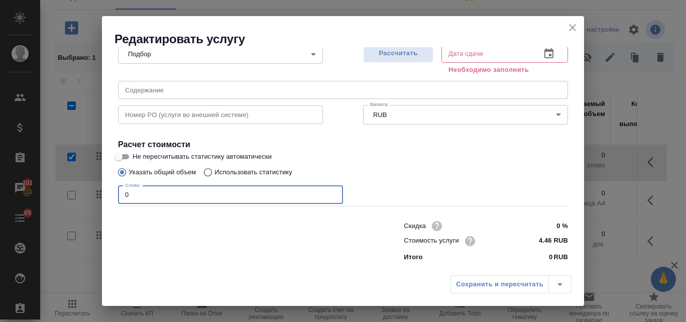
drag, startPoint x: 129, startPoint y: 190, endPoint x: 117, endPoint y: 191, distance: 12.1
click at [118, 191] on div "Вид работ Перевод Профессиональный Вид работ Название для клиента Профессиональ…" at bounding box center [343, 114] width 458 height 304
type input "257"
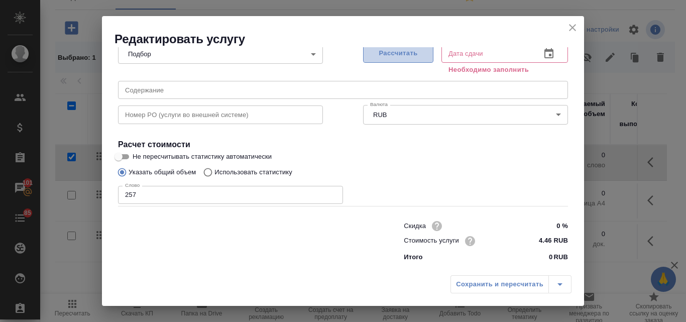
click at [384, 56] on span "Рассчитать" at bounding box center [398, 54] width 59 height 12
type input "10.10.2025 11:01"
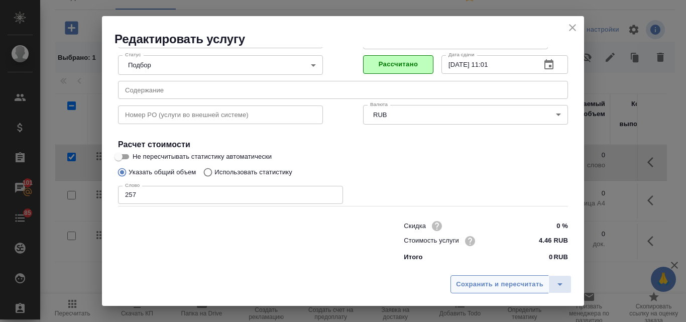
scroll to position [103, 0]
click at [462, 279] on span "Сохранить и пересчитать" at bounding box center [499, 285] width 87 height 12
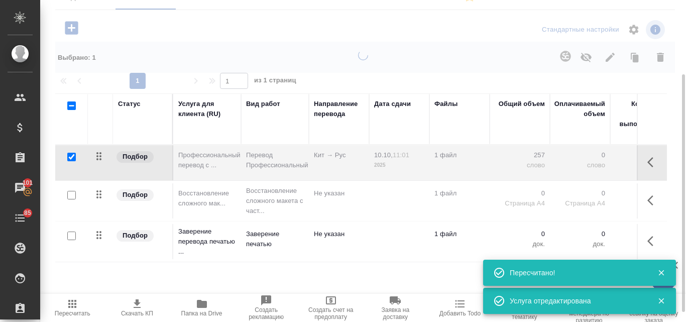
type input "new"
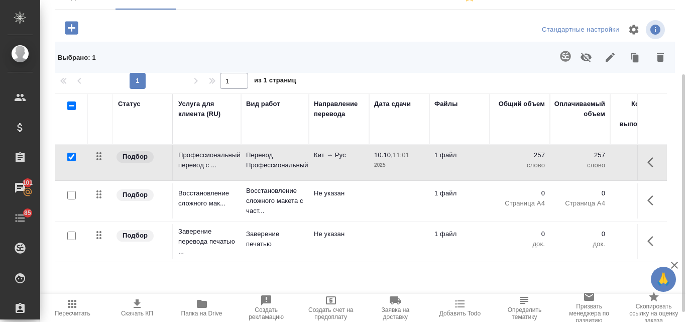
scroll to position [0, 0]
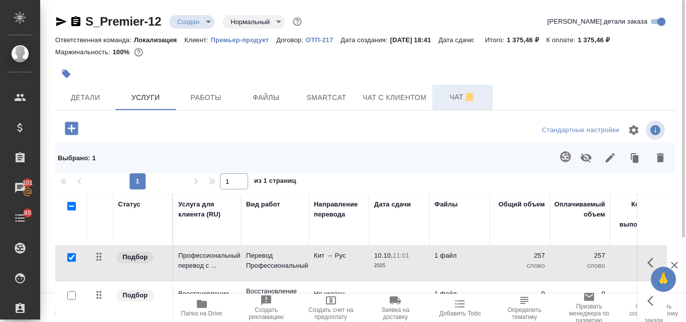
click at [460, 91] on span "Чат" at bounding box center [463, 97] width 48 height 13
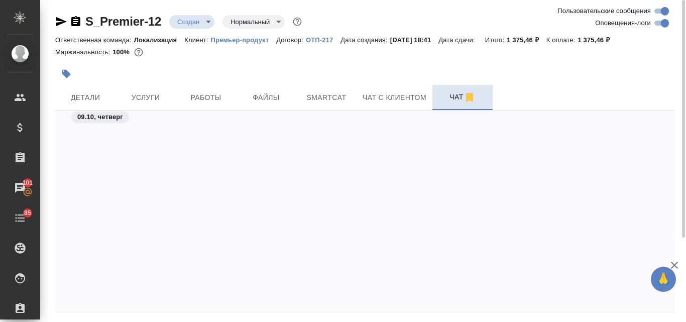
scroll to position [255, 0]
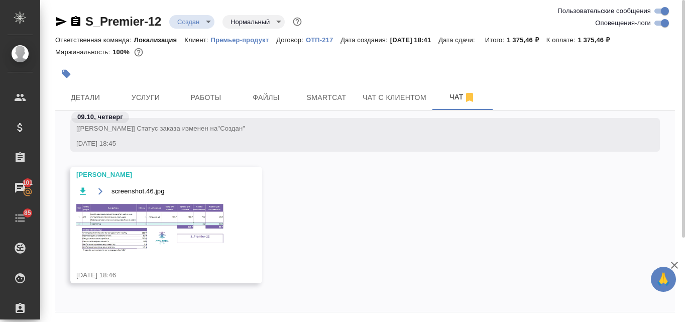
click at [109, 213] on img at bounding box center [151, 228] width 151 height 50
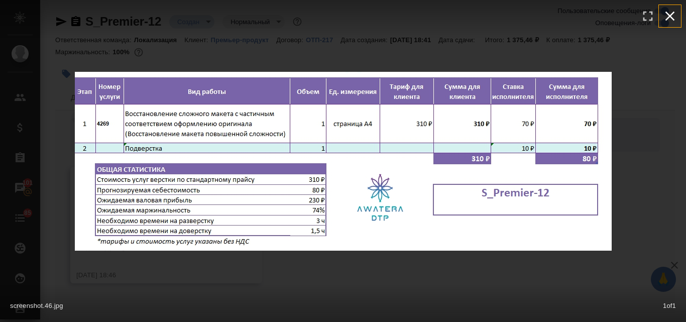
click at [665, 15] on icon "button" at bounding box center [670, 16] width 16 height 16
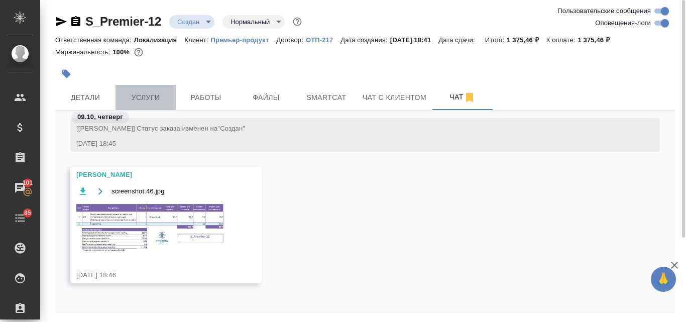
click at [144, 87] on button "Услуги" at bounding box center [146, 97] width 60 height 25
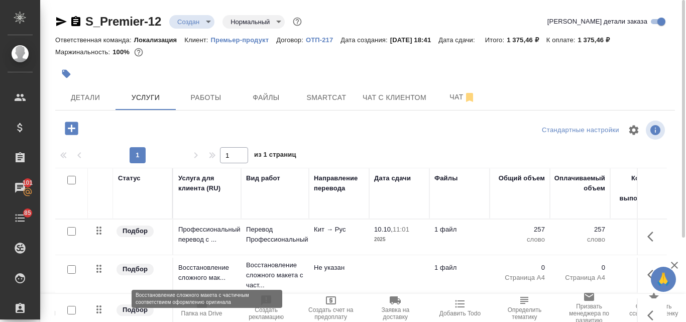
click at [209, 270] on p "Восстановление сложного мак..." at bounding box center [207, 273] width 58 height 20
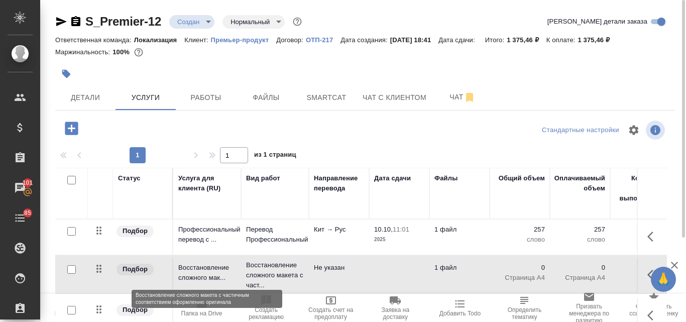
click at [221, 268] on p "Восстановление сложного мак..." at bounding box center [207, 273] width 58 height 20
click at [222, 268] on p "Восстановление сложного мак..." at bounding box center [207, 273] width 58 height 20
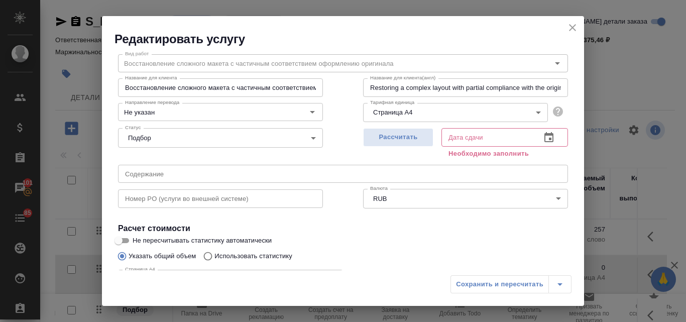
scroll to position [50, 0]
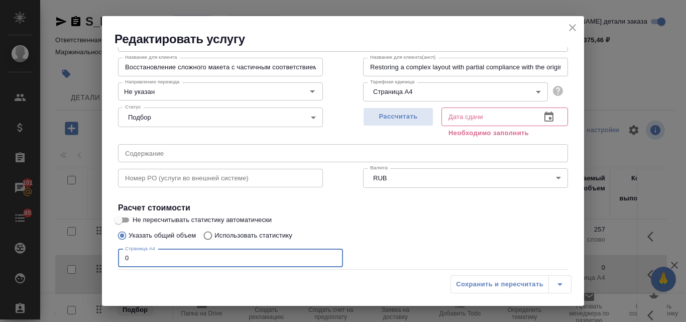
click at [164, 264] on input "0" at bounding box center [230, 258] width 225 height 18
type input "1"
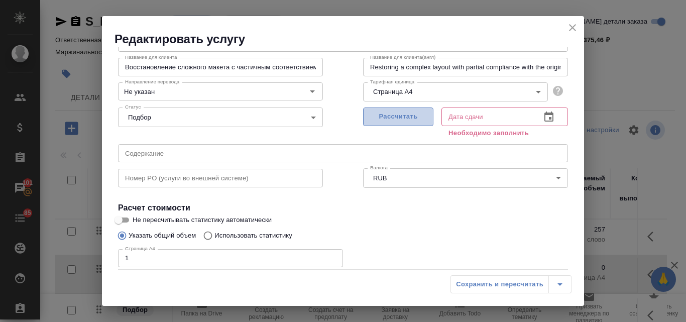
click at [396, 121] on span "Рассчитать" at bounding box center [398, 117] width 59 height 12
type input "10.10.2025 10:12"
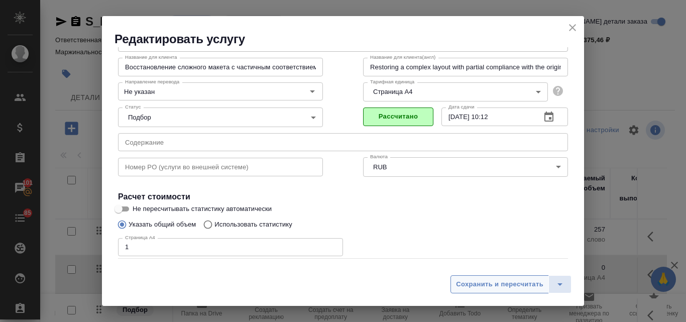
click at [488, 288] on span "Сохранить и пересчитать" at bounding box center [499, 285] width 87 height 12
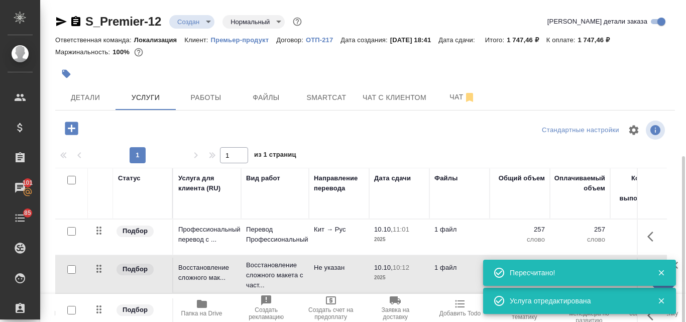
scroll to position [87, 0]
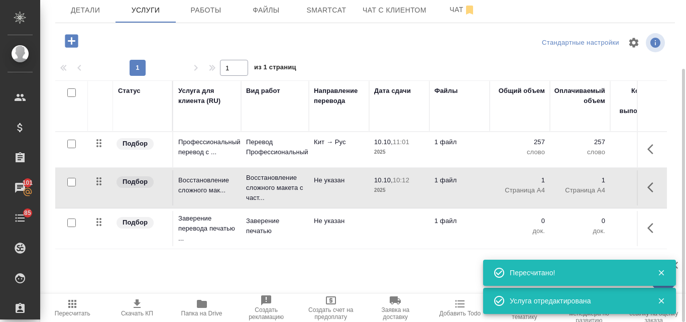
click at [318, 226] on p "Не указан" at bounding box center [339, 221] width 50 height 10
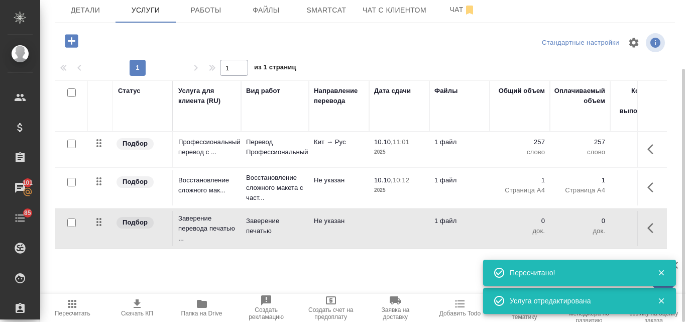
click at [318, 226] on p "Не указан" at bounding box center [339, 221] width 50 height 10
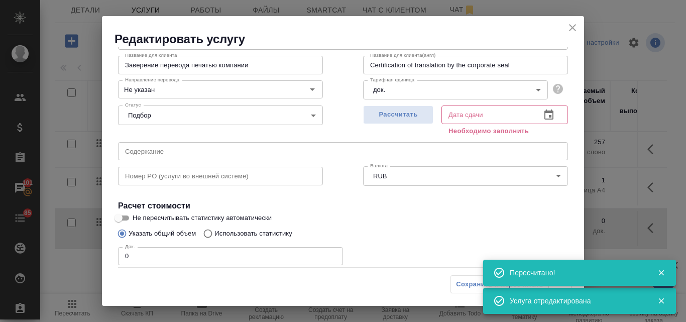
scroll to position [101, 0]
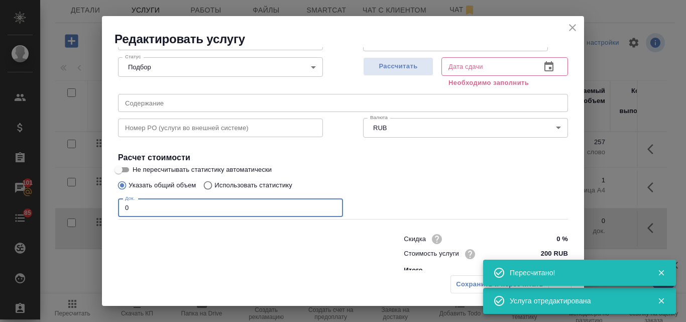
drag, startPoint x: 133, startPoint y: 210, endPoint x: 119, endPoint y: 207, distance: 13.8
click at [121, 208] on input "0" at bounding box center [230, 208] width 225 height 18
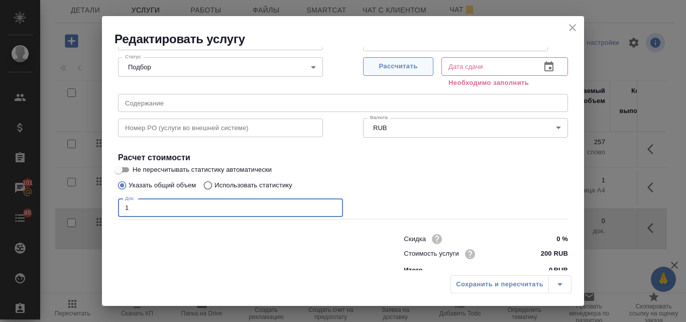
type input "1"
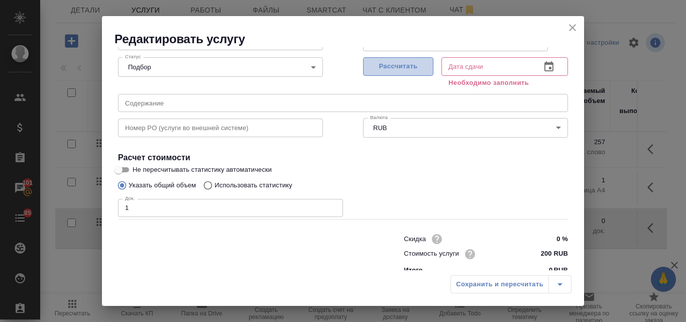
drag, startPoint x: 388, startPoint y: 64, endPoint x: 386, endPoint y: 72, distance: 8.3
click at [387, 64] on span "Рассчитать" at bounding box center [398, 67] width 59 height 12
type input "10.10.2025 10:03"
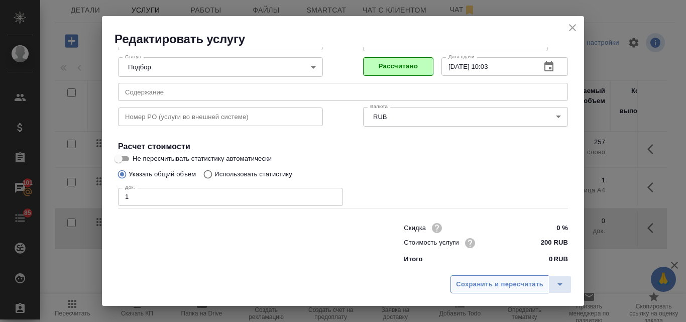
click at [493, 289] on span "Сохранить и пересчитать" at bounding box center [499, 285] width 87 height 12
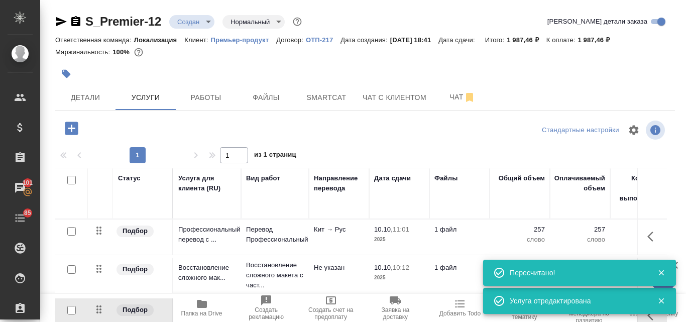
scroll to position [50, 0]
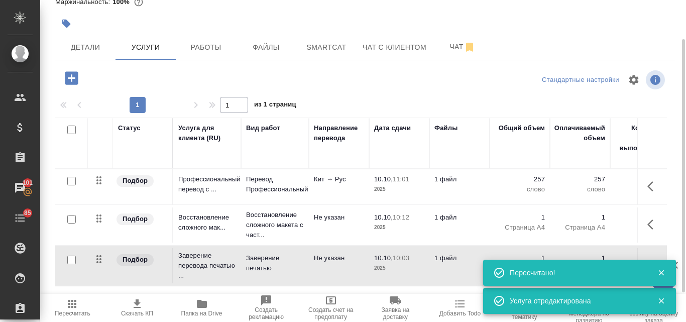
click at [74, 311] on span "Пересчитать" at bounding box center [73, 313] width 36 height 7
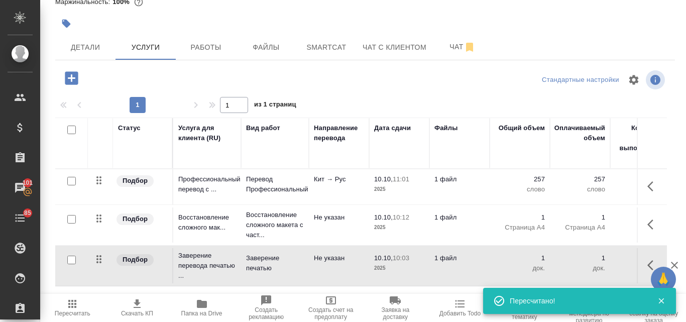
click at [314, 188] on td "Кит → Рус" at bounding box center [339, 186] width 60 height 35
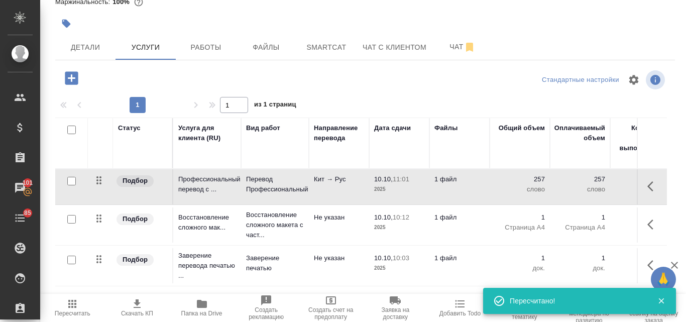
click at [314, 188] on td "Кит → Рус" at bounding box center [339, 186] width 60 height 35
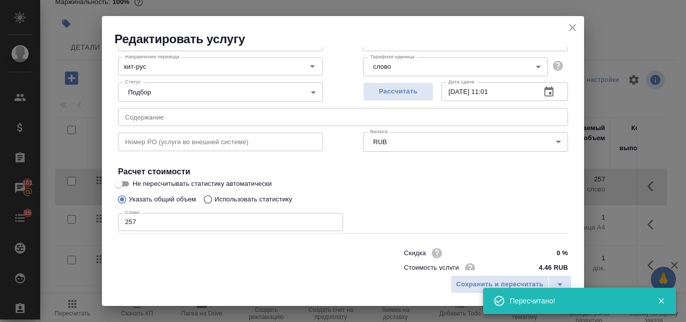
scroll to position [103, 0]
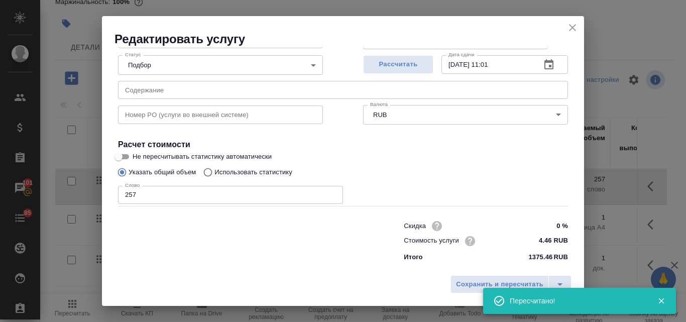
click at [147, 191] on input "257" at bounding box center [230, 195] width 225 height 18
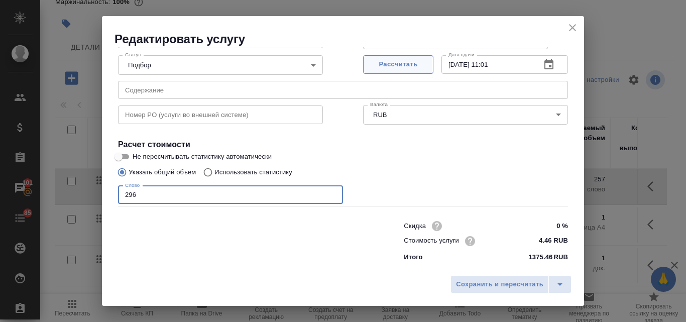
type input "296"
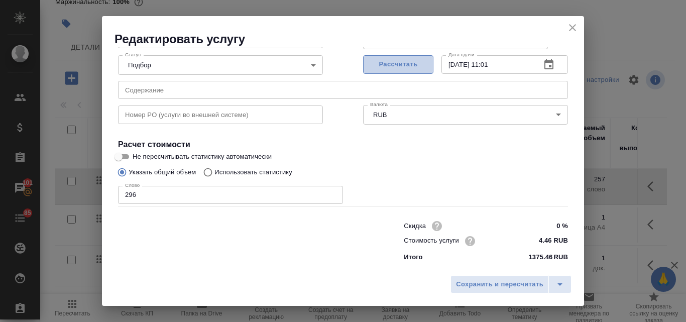
click at [399, 58] on button "Рассчитать" at bounding box center [398, 64] width 70 height 19
type input "10.10.2025 11:10"
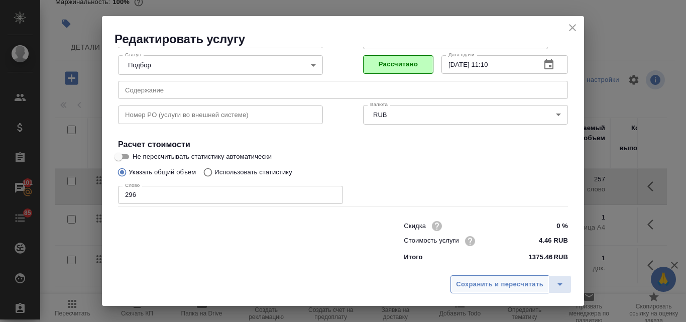
click at [518, 285] on span "Сохранить и пересчитать" at bounding box center [499, 285] width 87 height 12
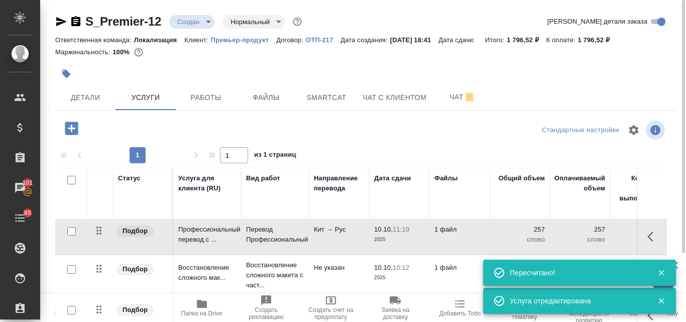
scroll to position [87, 0]
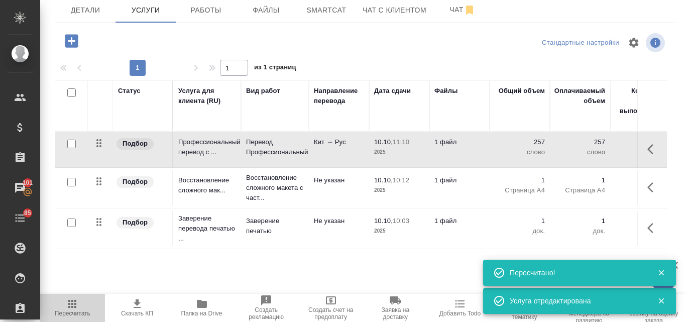
click at [75, 305] on icon "button" at bounding box center [72, 304] width 12 height 12
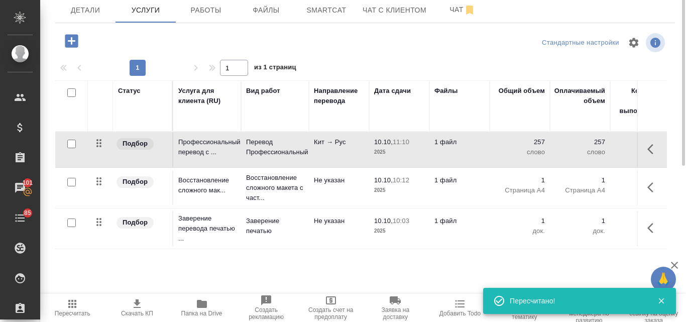
scroll to position [0, 0]
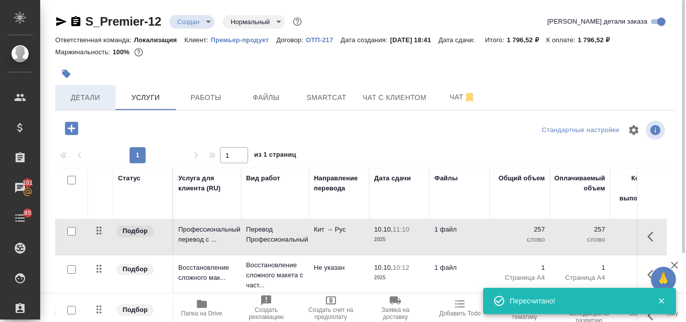
click at [92, 103] on span "Детали" at bounding box center [85, 97] width 48 height 13
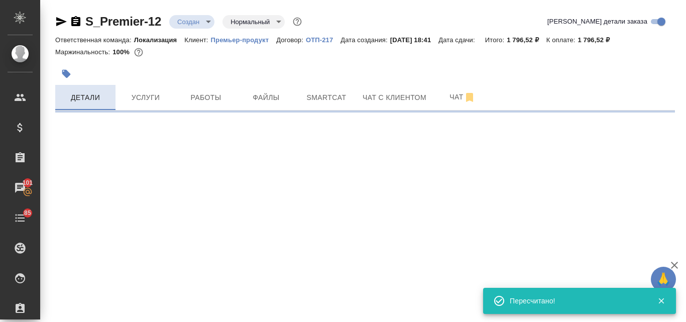
select select "RU"
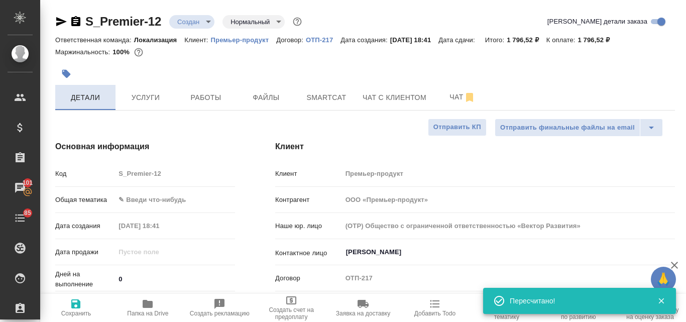
type textarea "x"
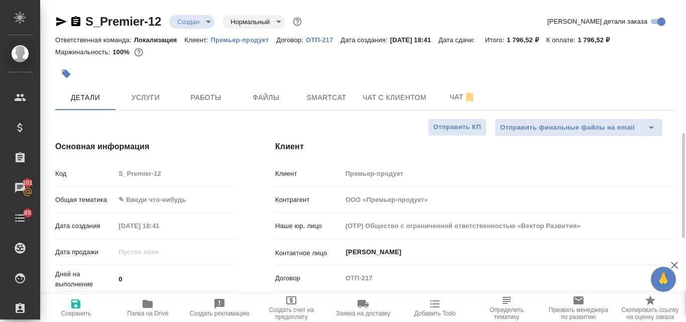
scroll to position [101, 0]
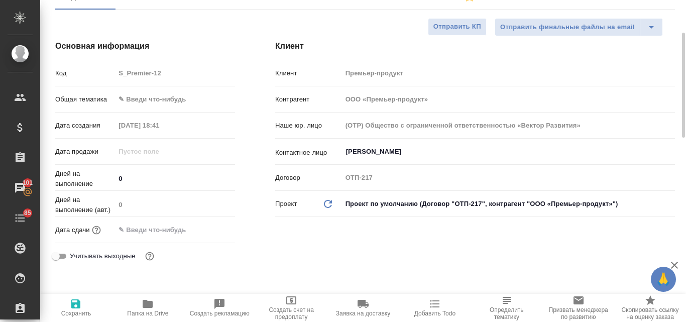
click at [71, 310] on span "Сохранить" at bounding box center [76, 313] width 30 height 7
type textarea "x"
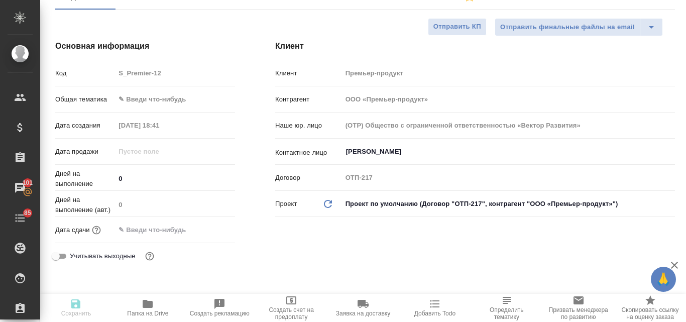
type textarea "x"
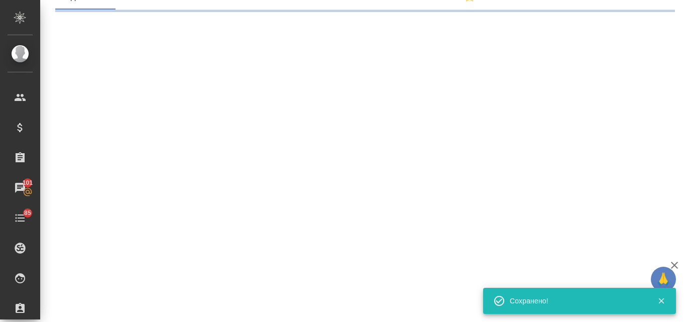
select select "RU"
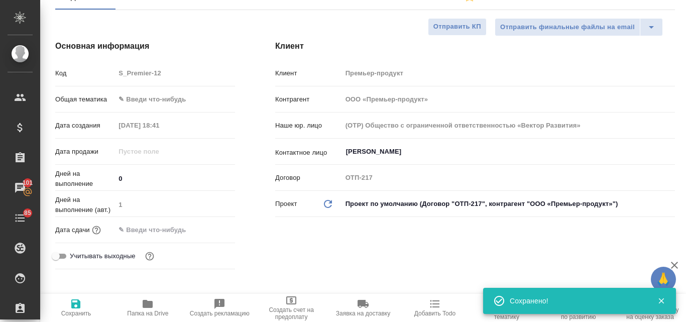
type textarea "x"
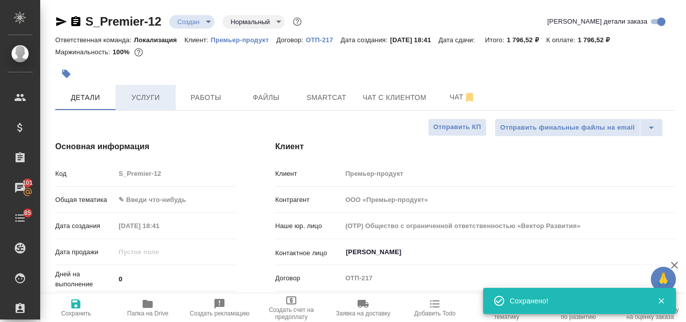
click at [136, 104] on span "Услуги" at bounding box center [146, 97] width 48 height 13
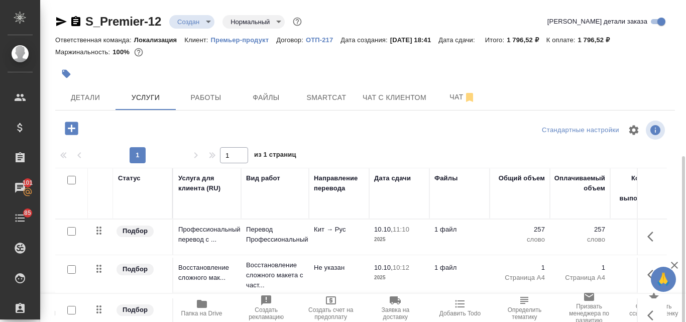
scroll to position [87, 0]
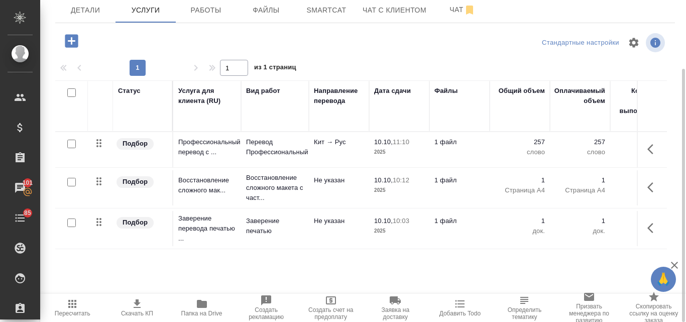
click at [139, 305] on icon "button" at bounding box center [137, 304] width 12 height 12
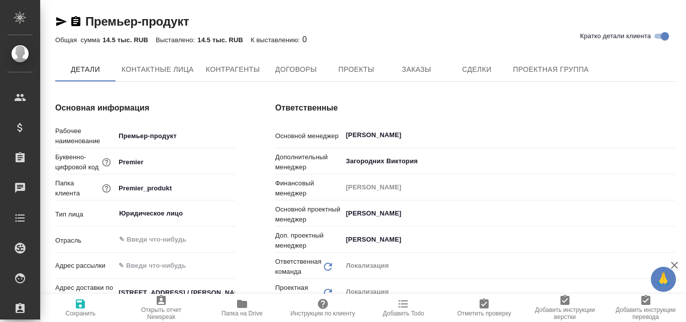
type textarea "x"
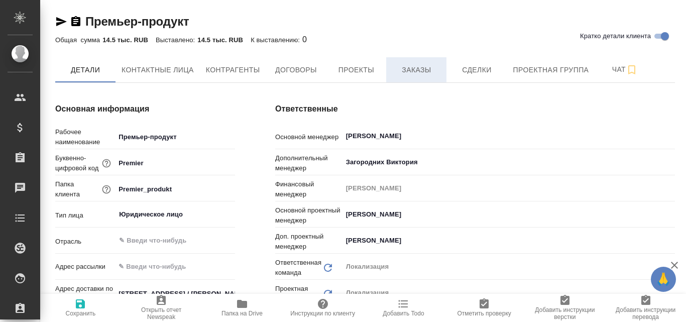
type textarea "x"
click at [418, 74] on span "Заказы" at bounding box center [416, 70] width 48 height 13
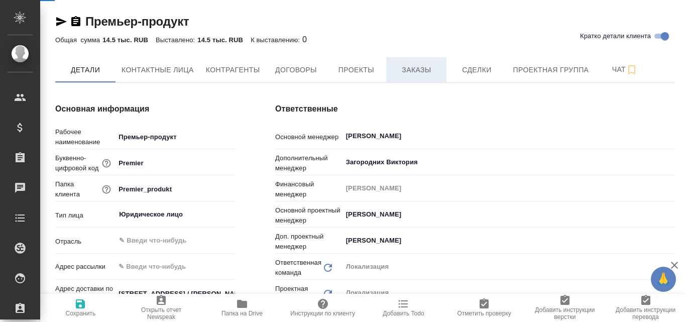
type textarea "x"
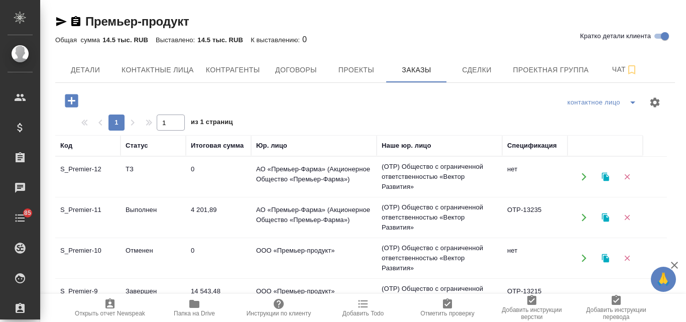
click at [360, 66] on span "Проекты" at bounding box center [356, 70] width 48 height 13
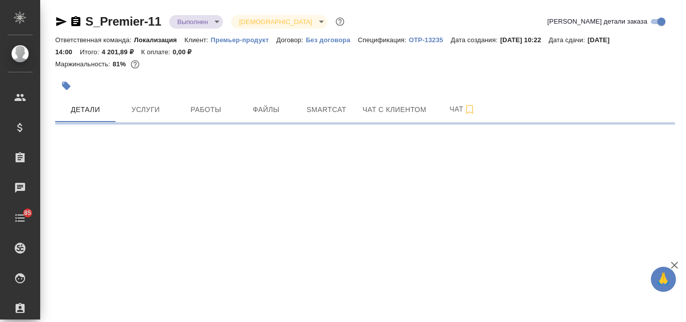
select select "RU"
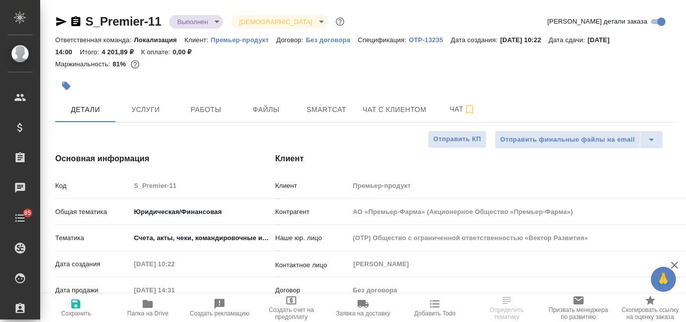
type input "АО «Премьер-Фарма» (Акционерное Общество «Премьер-Фарма»)"
type textarea "x"
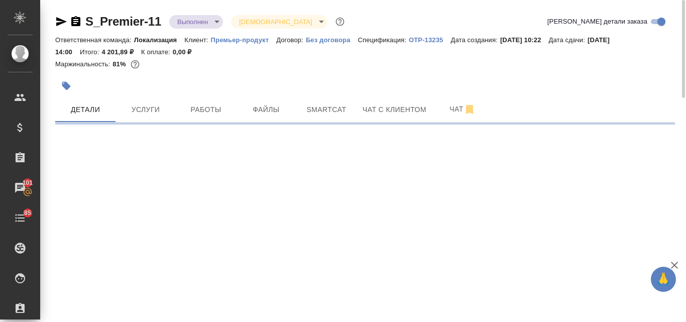
select select "RU"
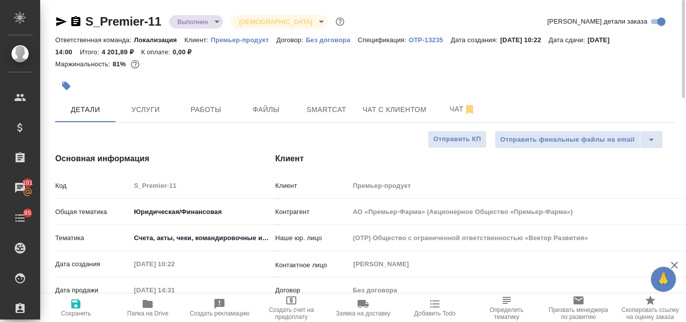
type textarea "x"
type input "АО «Премьер-Фарма» (Акционерное Общество «Премьер-Фарма»)"
type textarea "x"
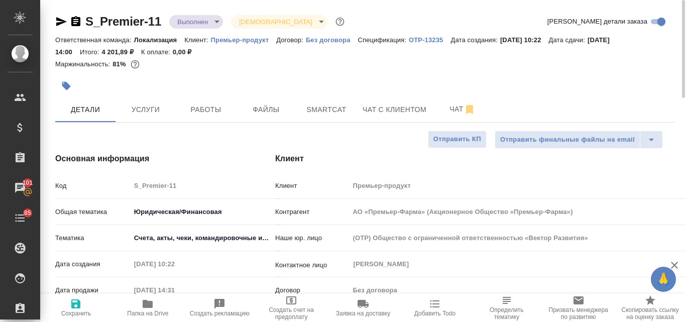
type textarea "x"
type input "АО «Премьер-Фарма» (Акционерное Общество «Премьер-Фарма»)"
type textarea "x"
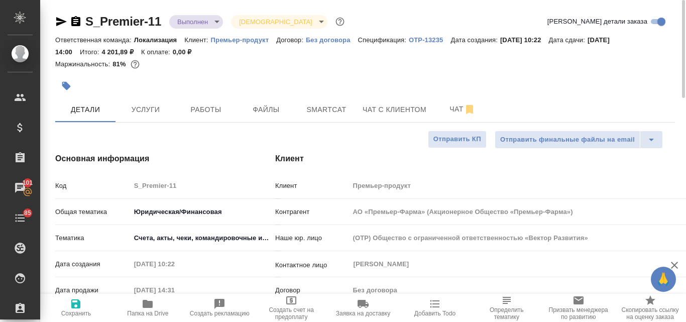
type textarea "x"
type input "АО «Премьер-Фарма» (Акционерное Общество «Премьер-Фарма»)"
type textarea "x"
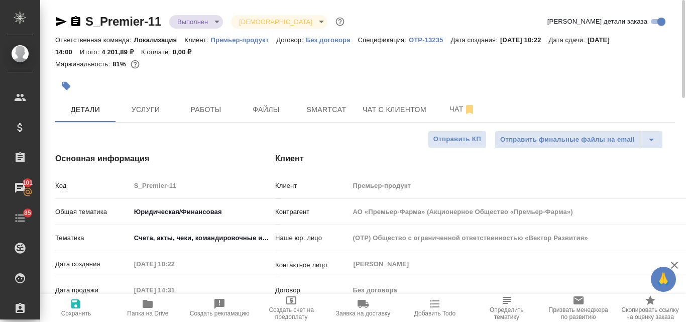
type input "АО «Премьер-Фарма» (Акционерное Общество «Премьер-Фарма»)"
type textarea "x"
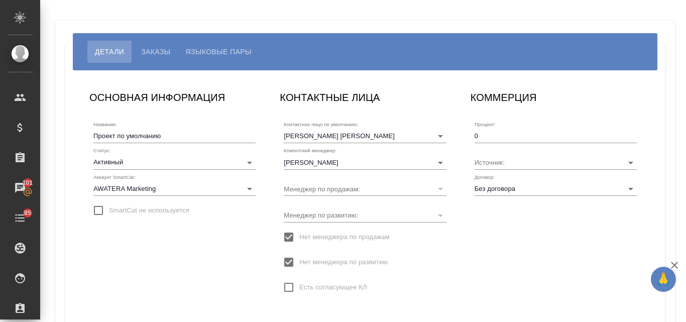
click at [226, 45] on button "Языковые пары" at bounding box center [218, 52] width 81 height 22
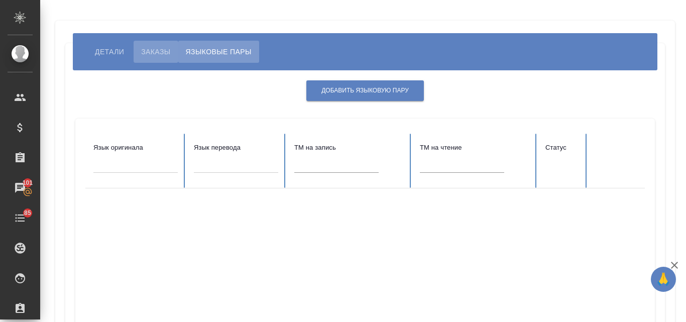
click at [162, 54] on span "Заказы" at bounding box center [155, 52] width 29 height 12
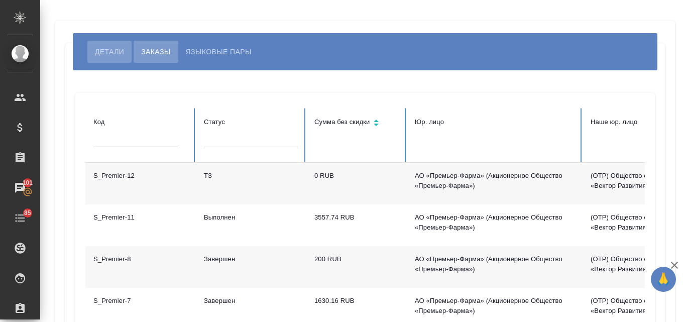
click at [117, 53] on span "Детали" at bounding box center [109, 52] width 29 height 12
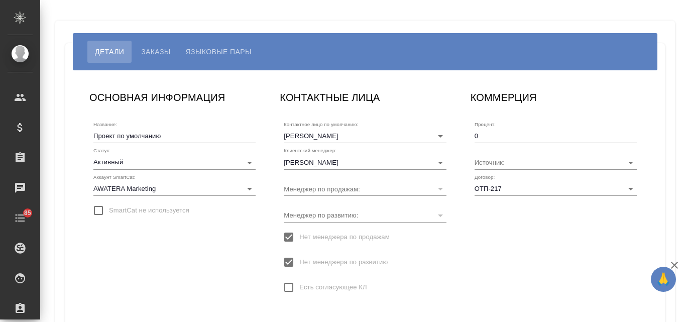
type input "[PERSON_NAME]"
click at [200, 47] on span "Языковые пары" at bounding box center [219, 52] width 66 height 12
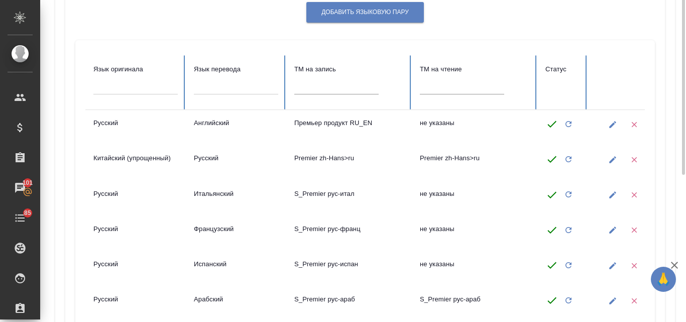
scroll to position [28, 0]
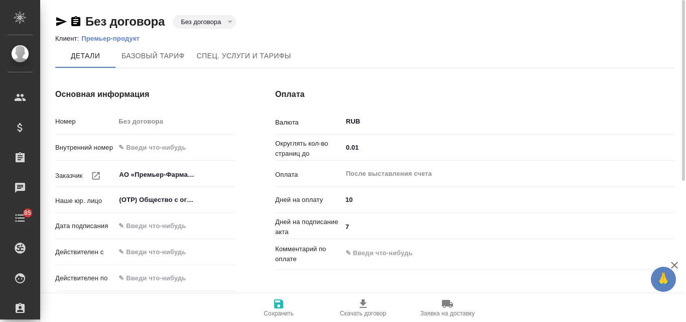
type input "Базовый ТП 2025"
type input "Стандартный шаблон - [PHONE_NUMBER] - ВЫБЕРИ МЕНЯ!"
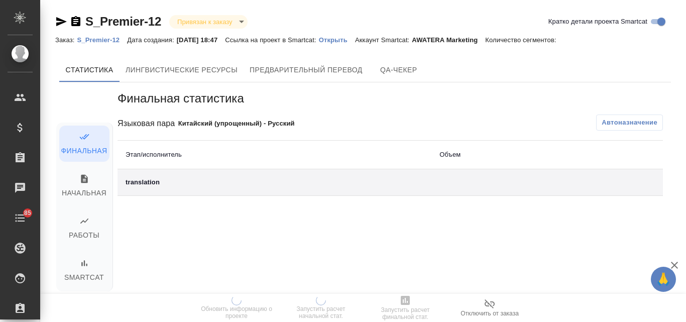
click at [351, 38] on p "Открыть" at bounding box center [337, 40] width 36 height 8
